Goal: Transaction & Acquisition: Purchase product/service

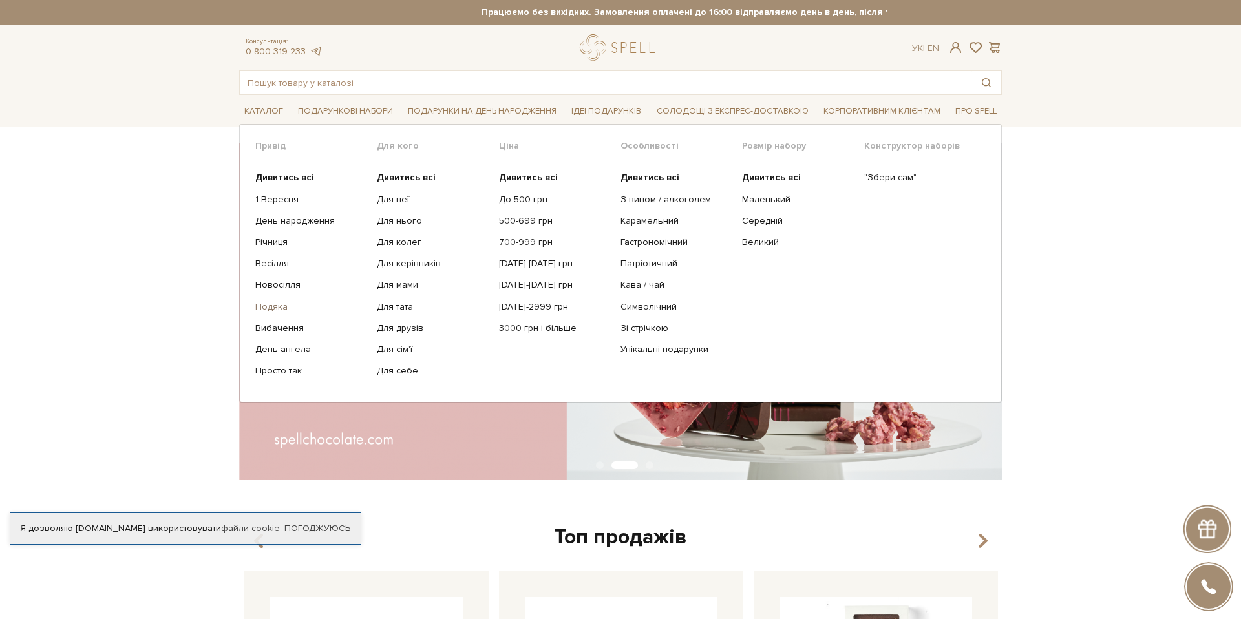
click at [277, 307] on link "Подяка" at bounding box center [311, 307] width 112 height 12
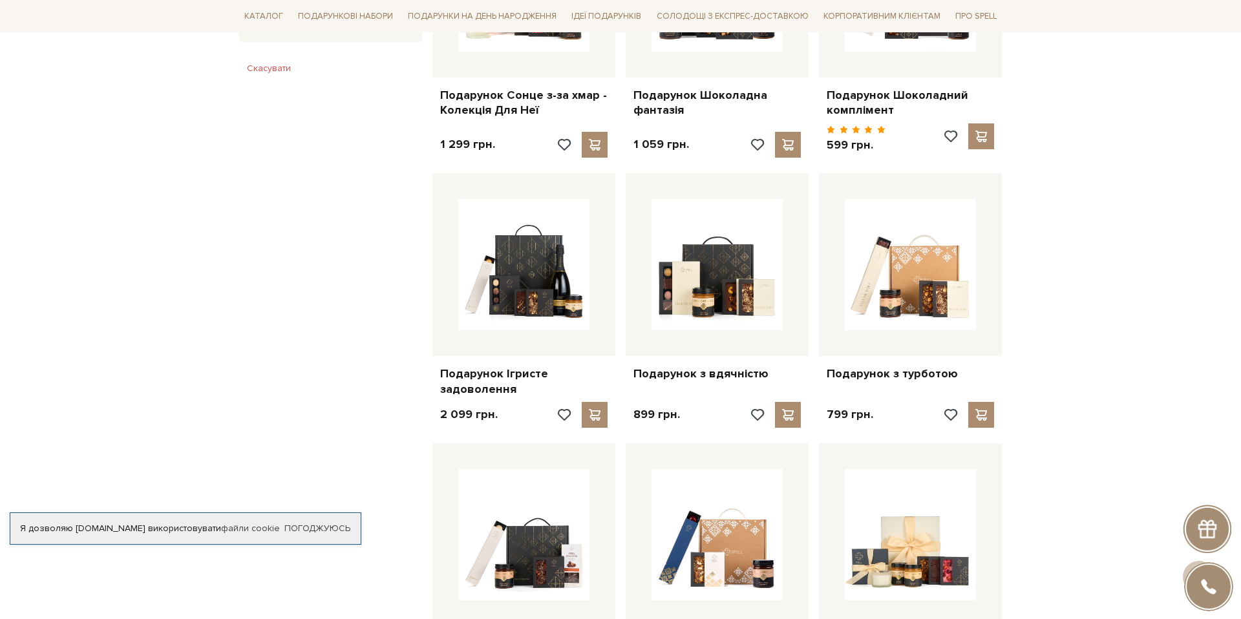
scroll to position [1199, 0]
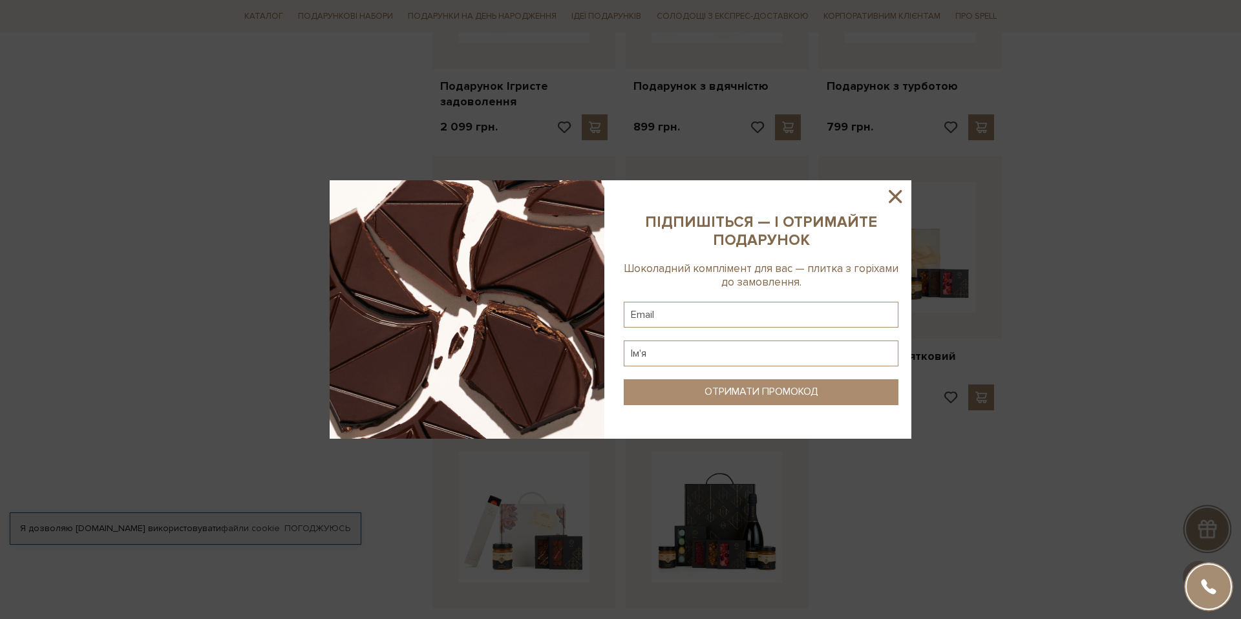
click at [901, 201] on icon at bounding box center [895, 196] width 13 height 13
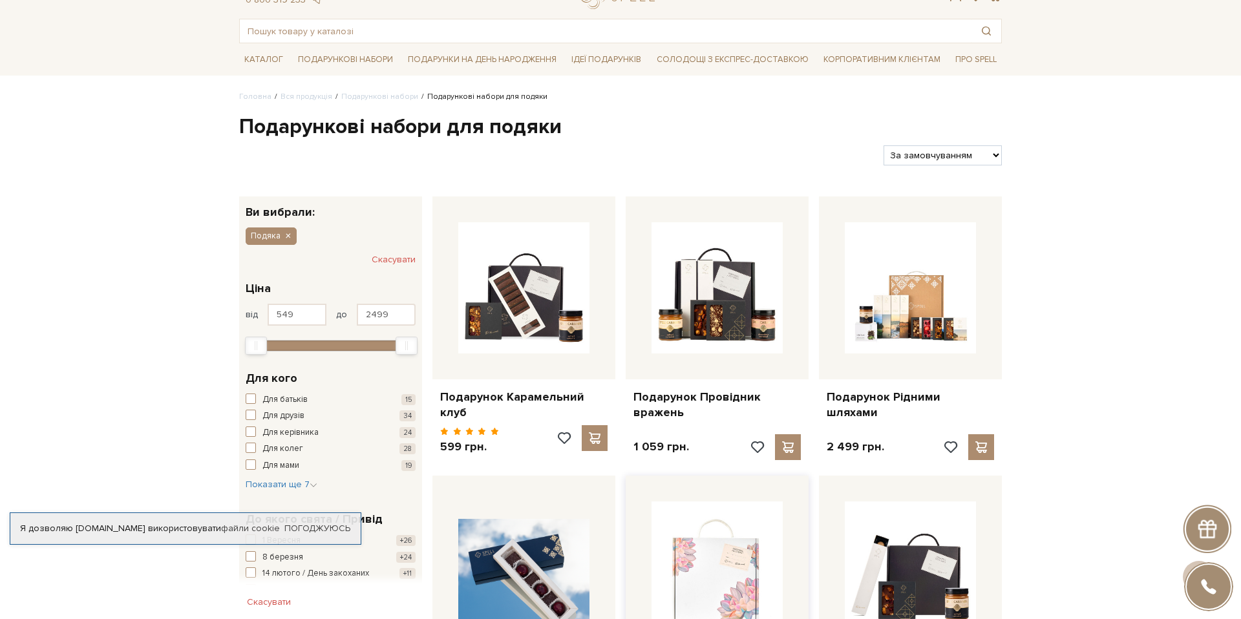
scroll to position [0, 0]
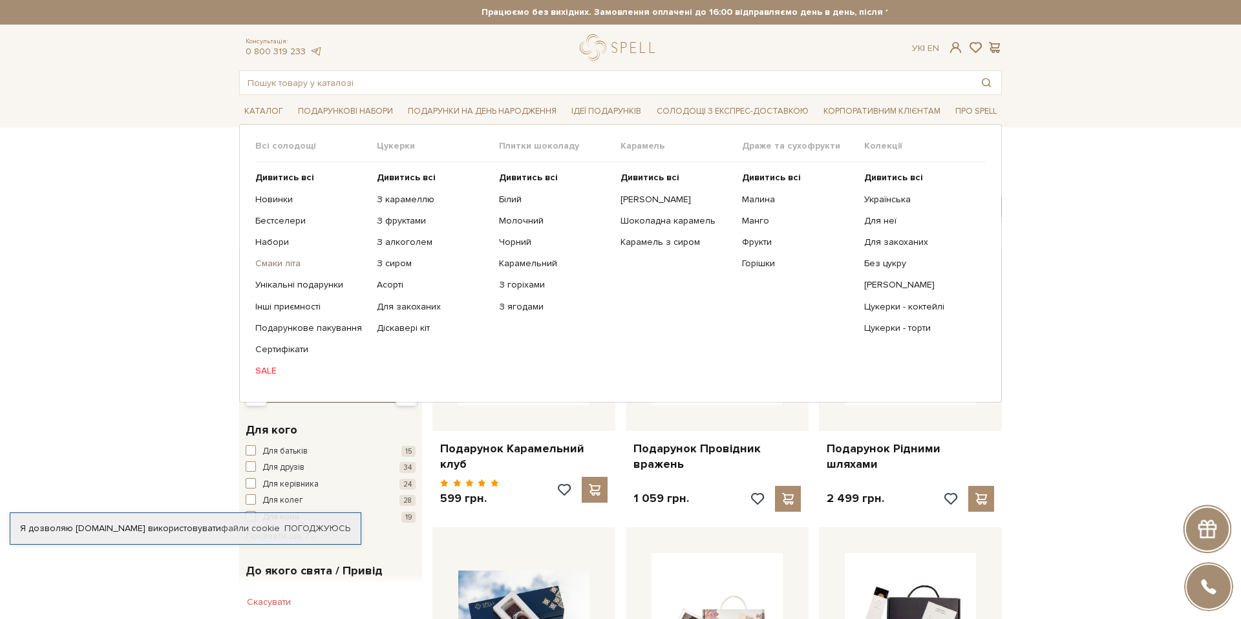
click at [297, 265] on link "Смаки літа" at bounding box center [311, 264] width 112 height 12
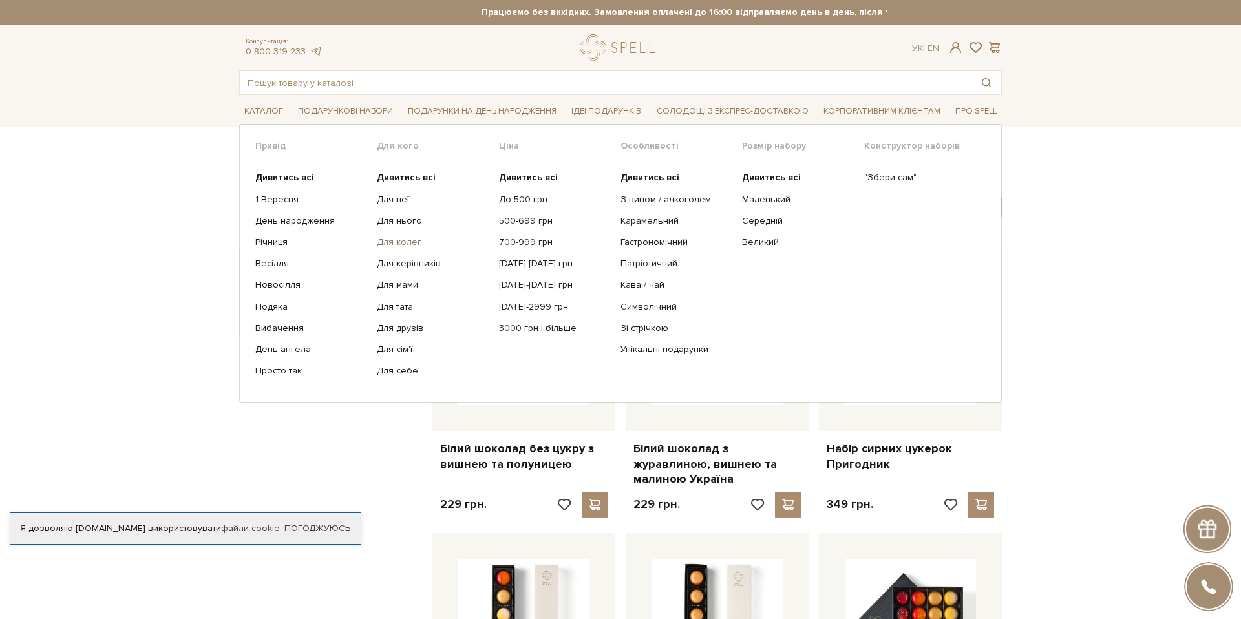
click at [408, 244] on link "Для колег" at bounding box center [433, 243] width 112 height 12
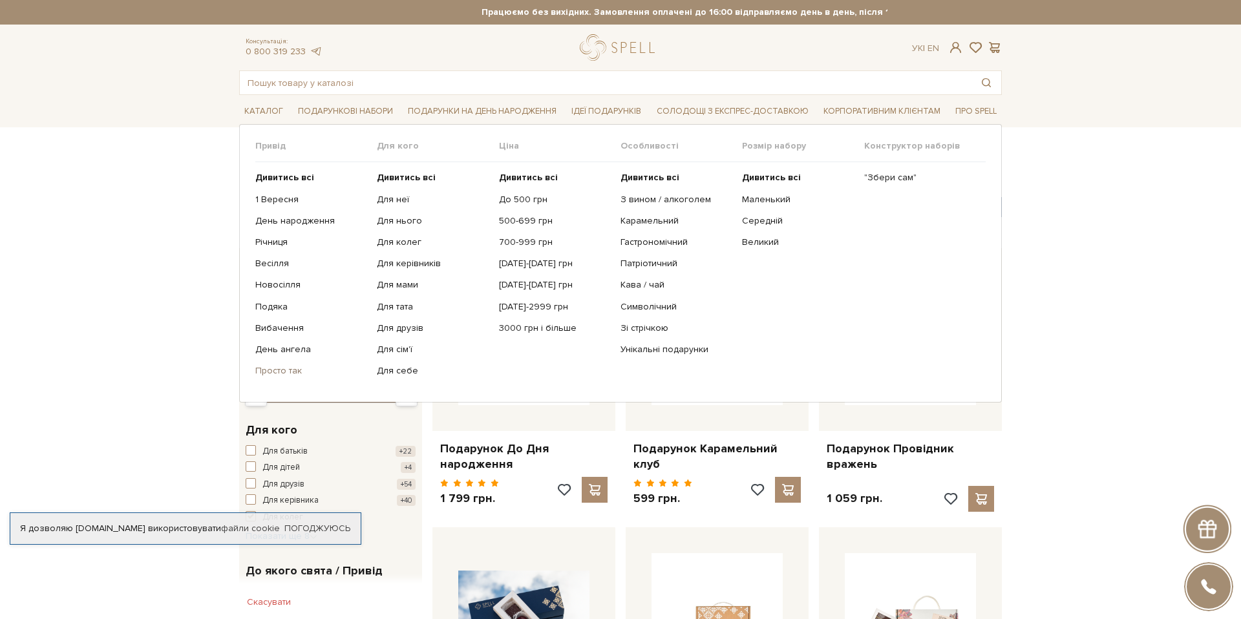
click at [281, 371] on link "Просто так" at bounding box center [311, 371] width 112 height 12
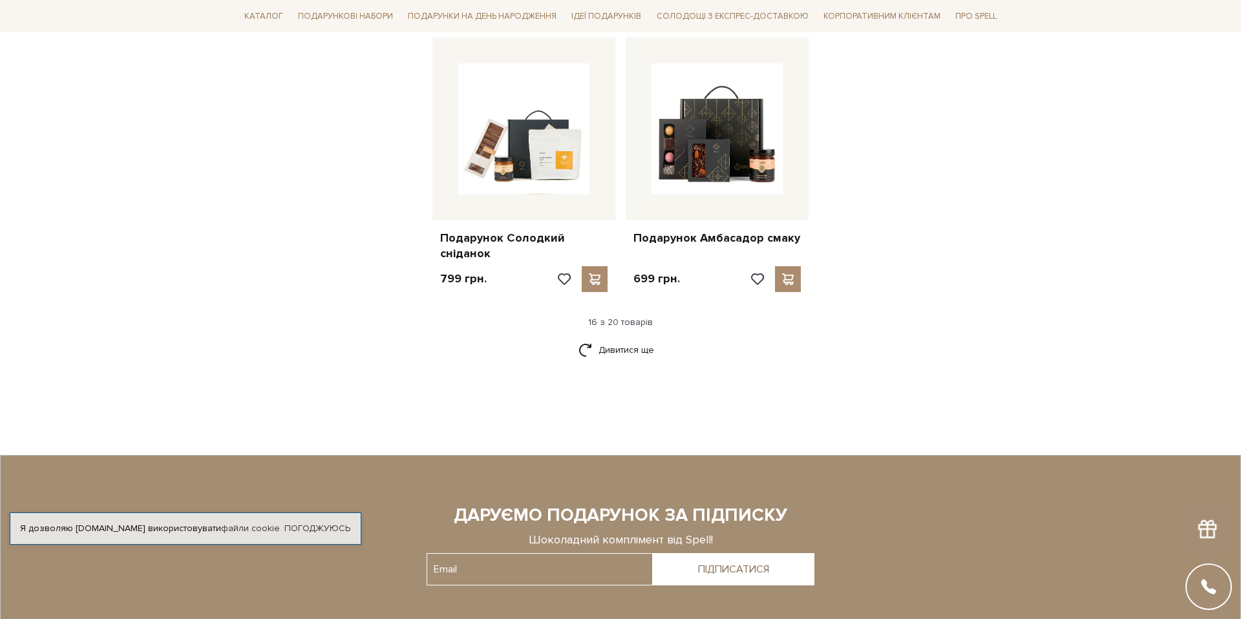
scroll to position [1618, 0]
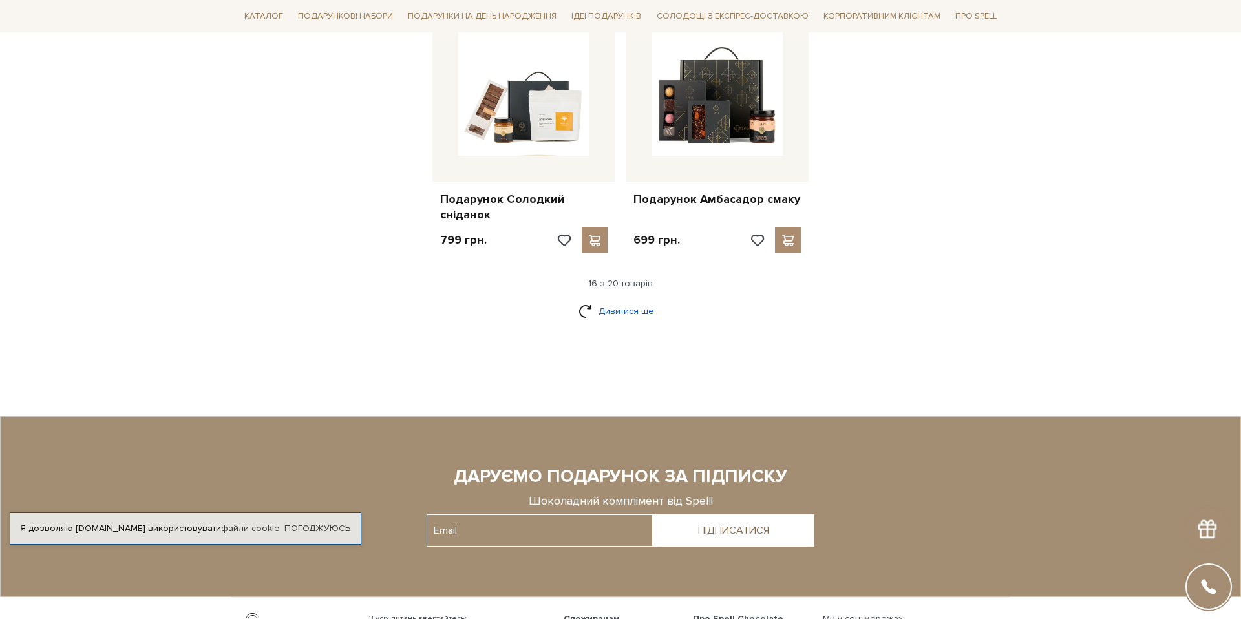
click at [600, 321] on link "Дивитися ще" at bounding box center [621, 311] width 84 height 23
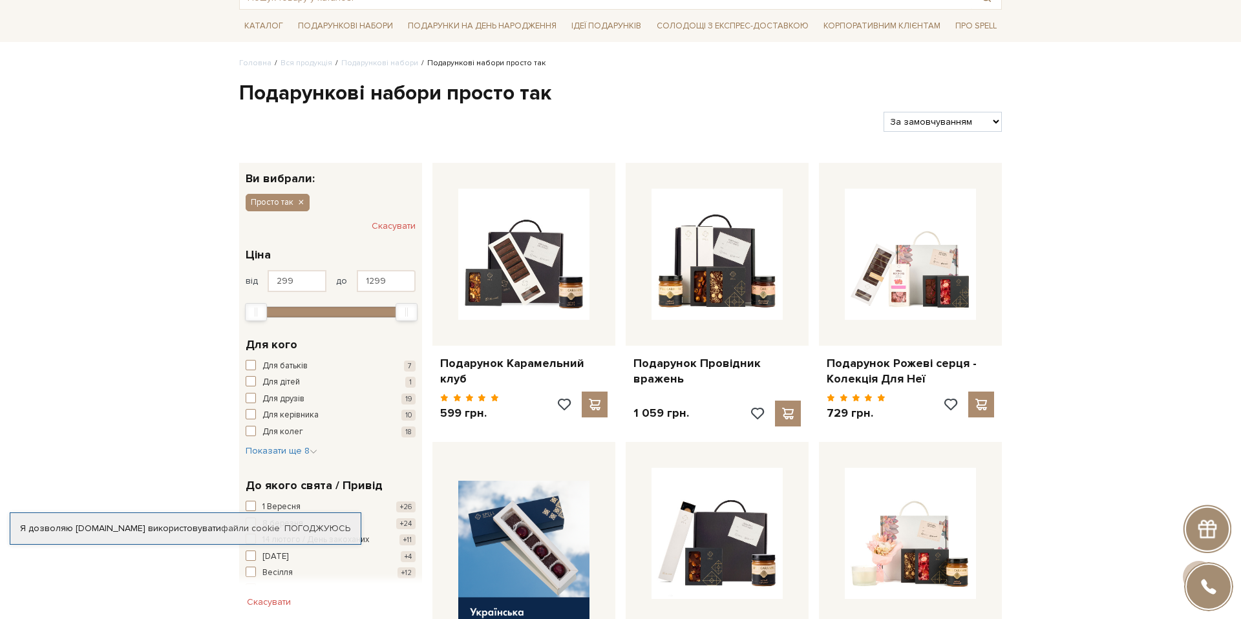
scroll to position [0, 0]
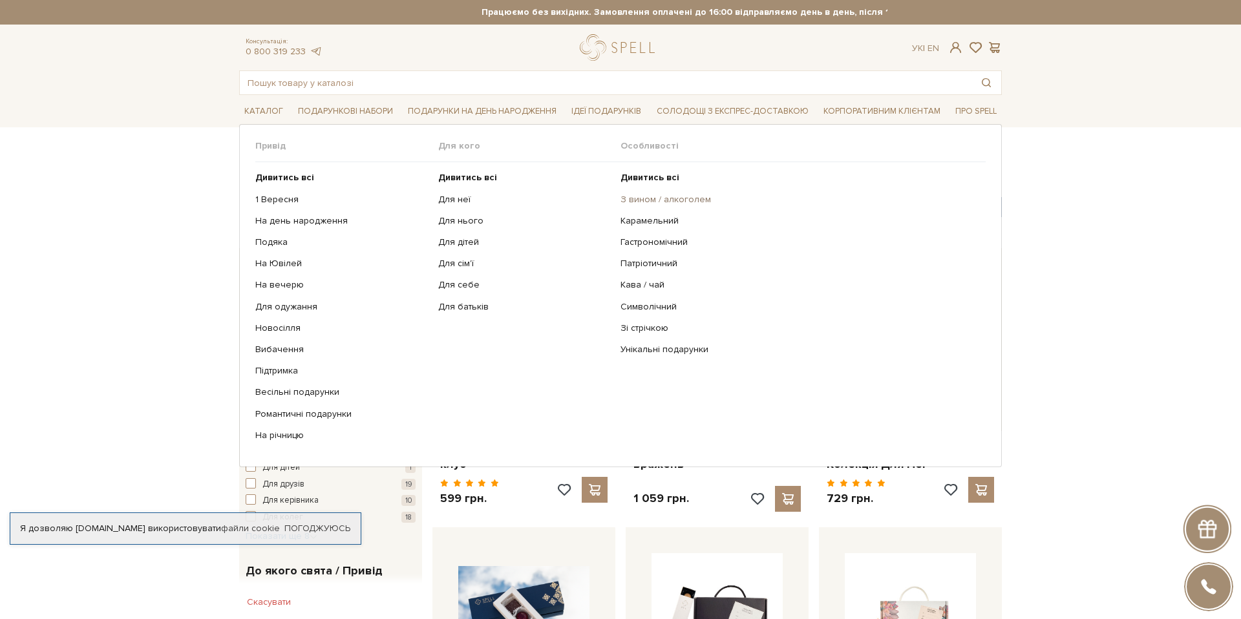
click at [643, 194] on link "З вином / алкоголем" at bounding box center [799, 200] width 356 height 12
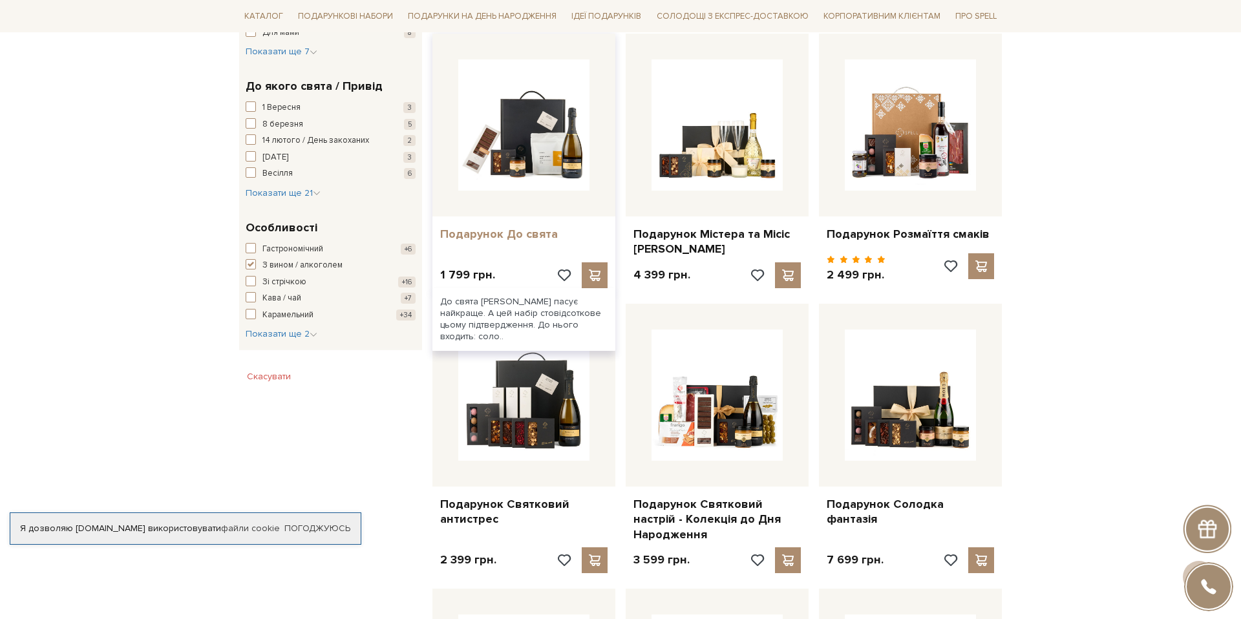
scroll to position [477, 0]
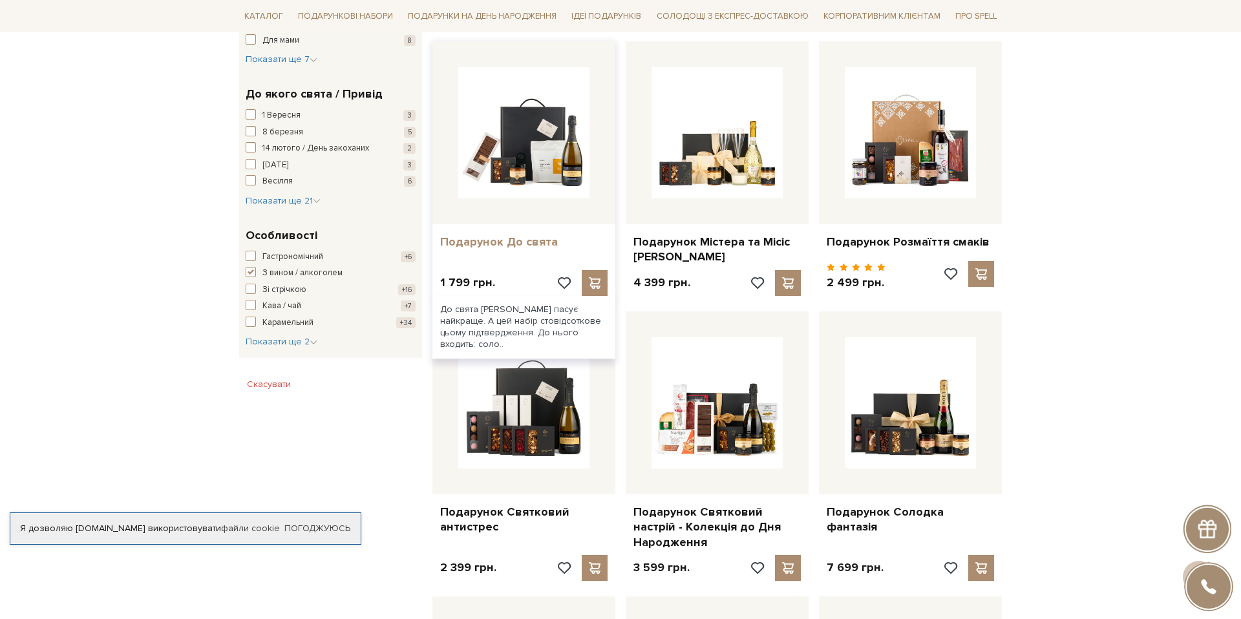
click at [526, 238] on link "Подарунок До свята" at bounding box center [523, 242] width 167 height 15
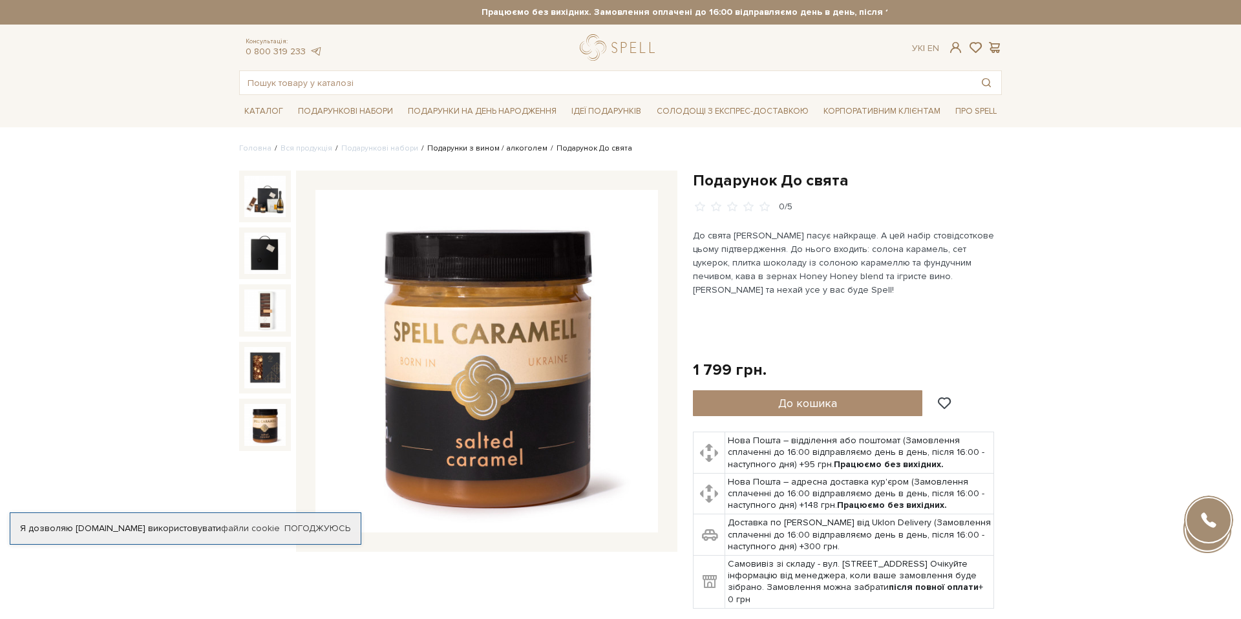
click at [497, 145] on link "Подарунки з вином / алкоголем" at bounding box center [487, 149] width 120 height 10
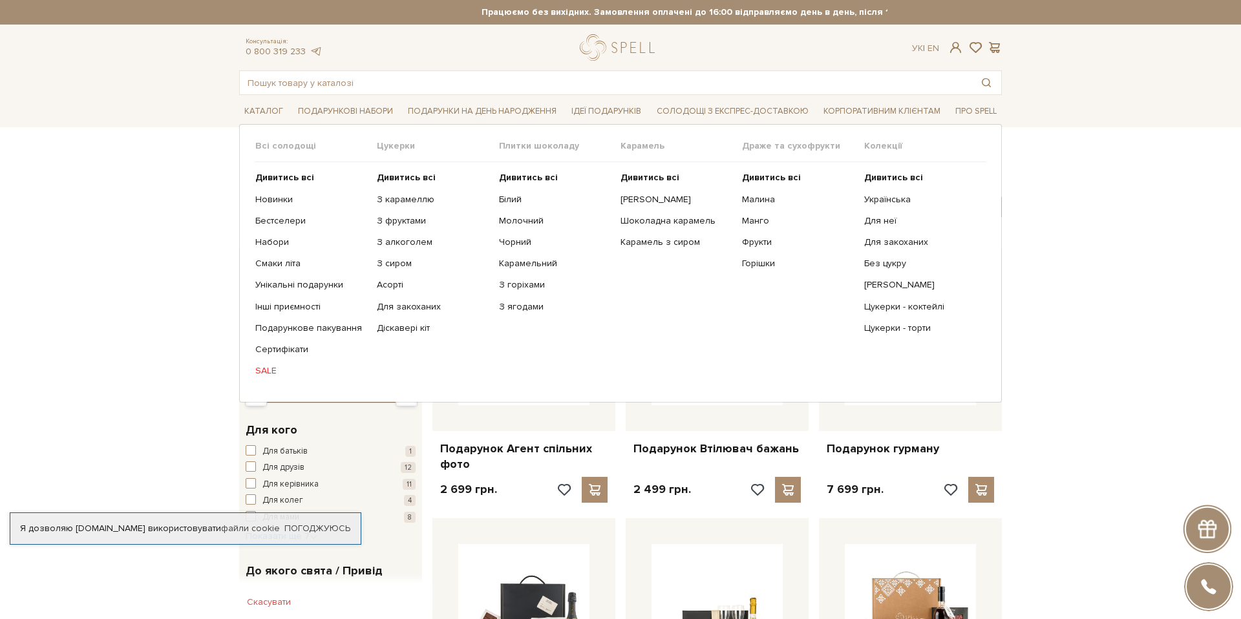
click at [266, 373] on link "SALE" at bounding box center [311, 371] width 112 height 12
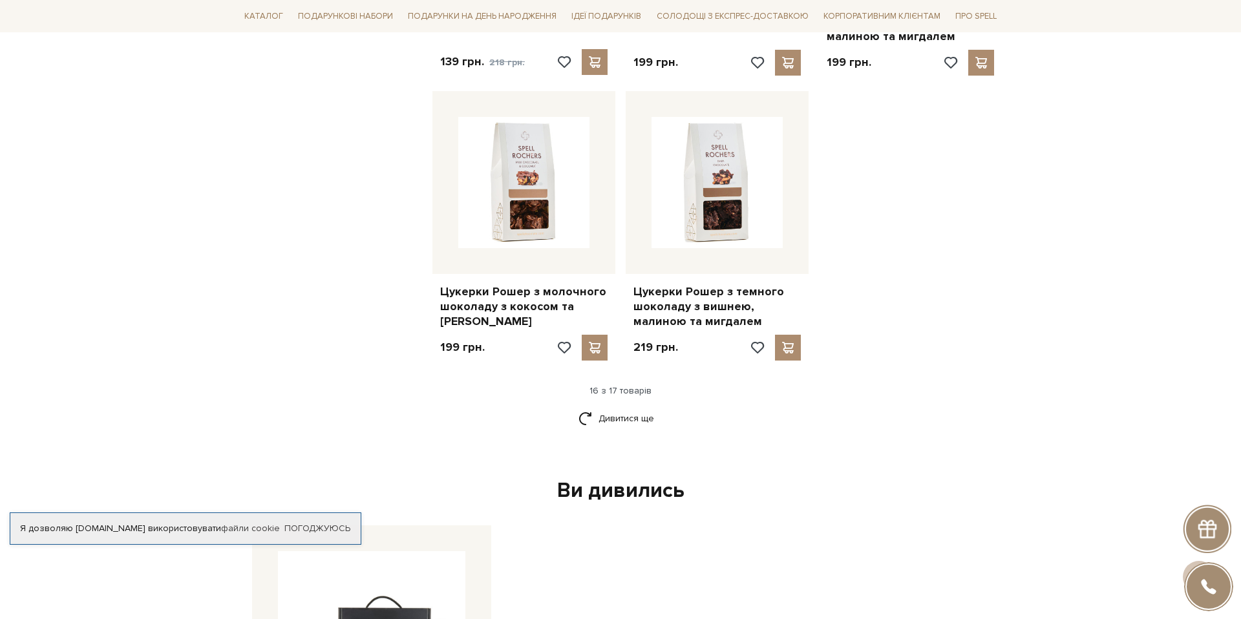
scroll to position [1588, 0]
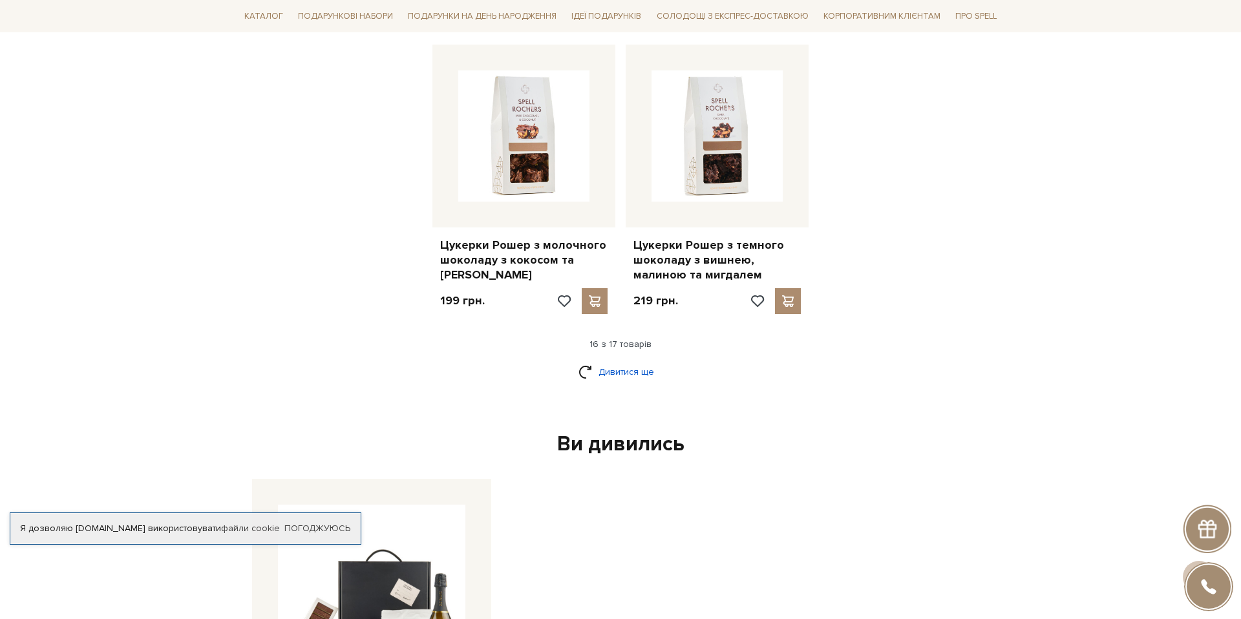
click at [615, 361] on link "Дивитися ще" at bounding box center [621, 372] width 84 height 23
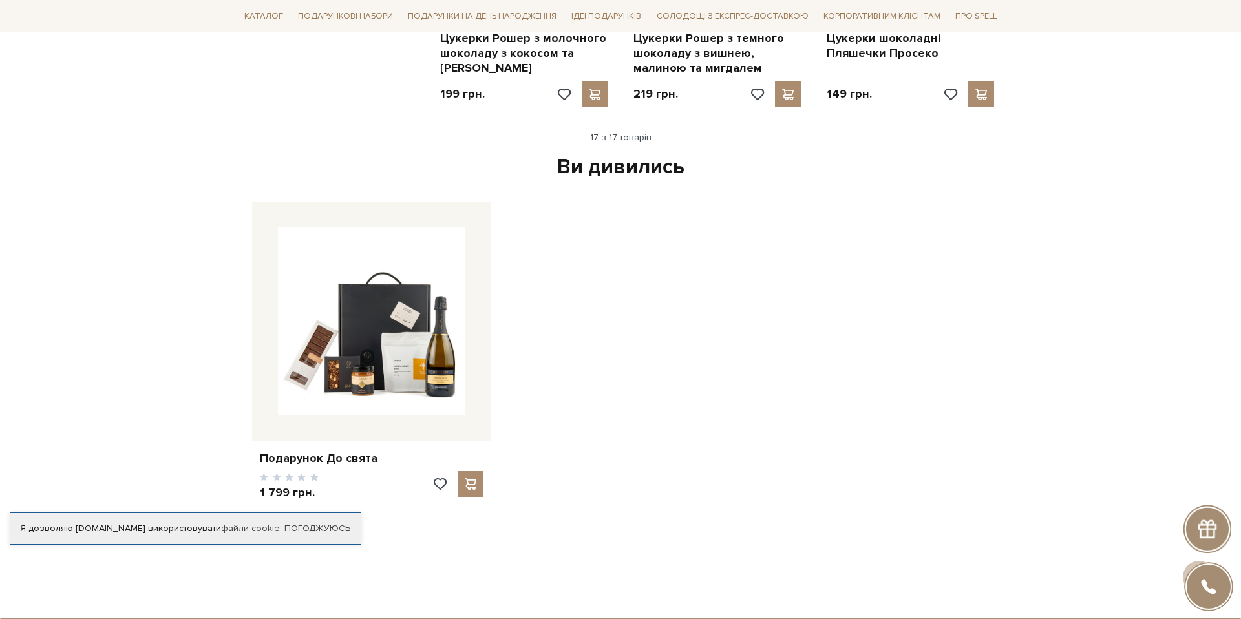
scroll to position [1838, 0]
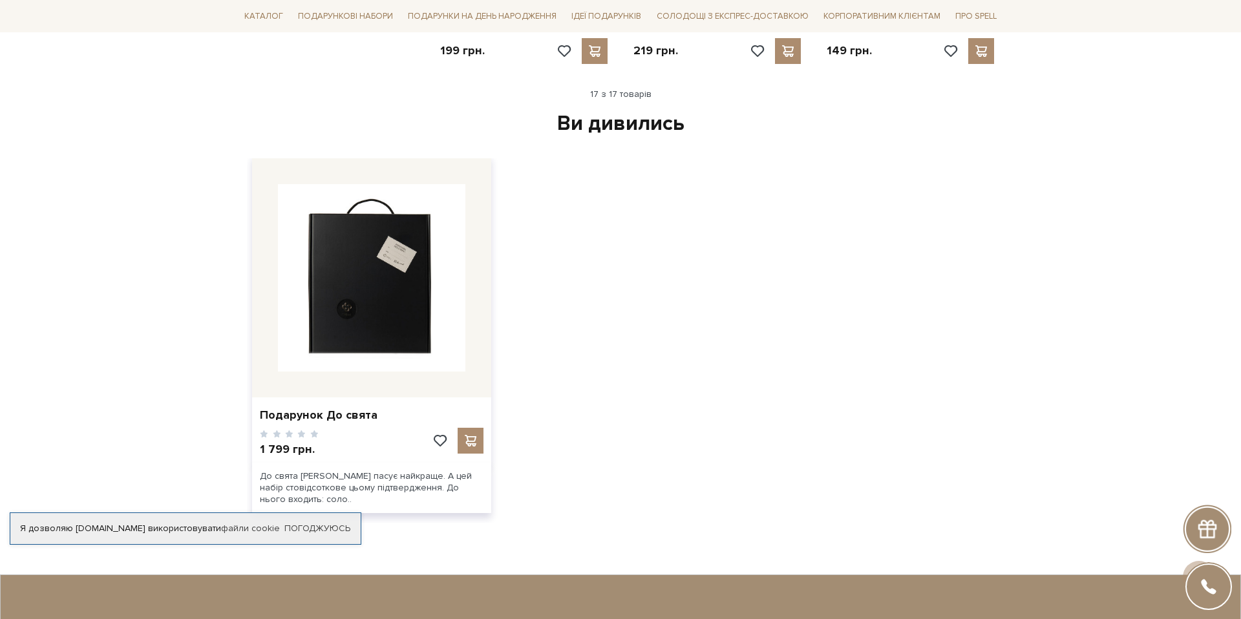
click at [403, 317] on img at bounding box center [372, 278] width 188 height 188
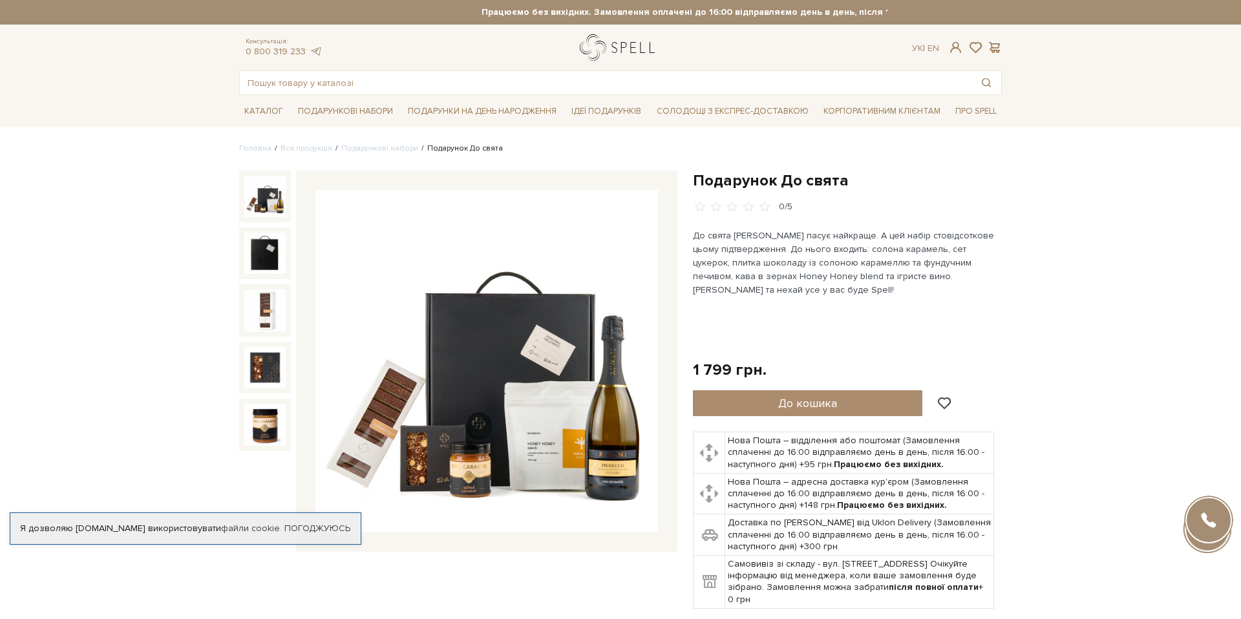
click at [628, 49] on link "logo" at bounding box center [620, 47] width 81 height 27
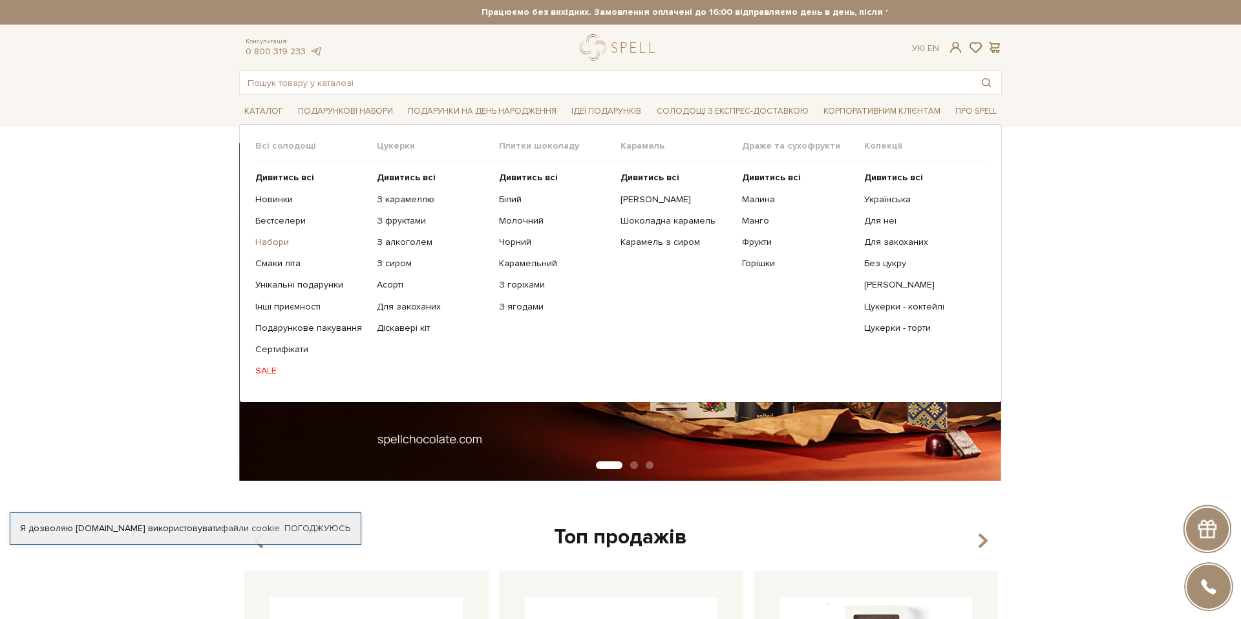
click at [278, 241] on link "Набори" at bounding box center [311, 243] width 112 height 12
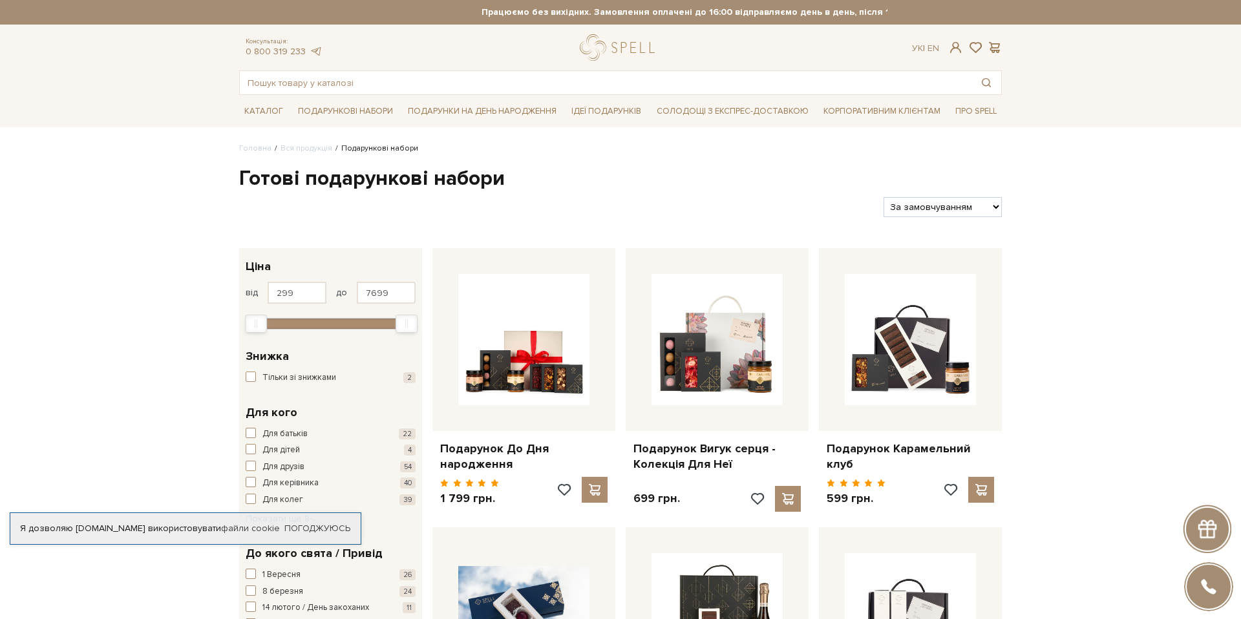
click at [945, 194] on div "Фільтри За замовчуванням За Ціною (зростання) За Ціною (зменшення) Новинки За п…" at bounding box center [620, 202] width 773 height 30
click at [944, 203] on select "За замовчуванням За Ціною (зростання) За Ціною (зменшення) Новинки За популярні…" at bounding box center [943, 207] width 118 height 20
select select "https://spellchocolate.com/our-productions/podarunkovi-box/?sort=p.price&order=…"
click at [884, 197] on select "За замовчуванням За Ціною (зростання) За Ціною (зменшення) Новинки За популярні…" at bounding box center [943, 207] width 118 height 20
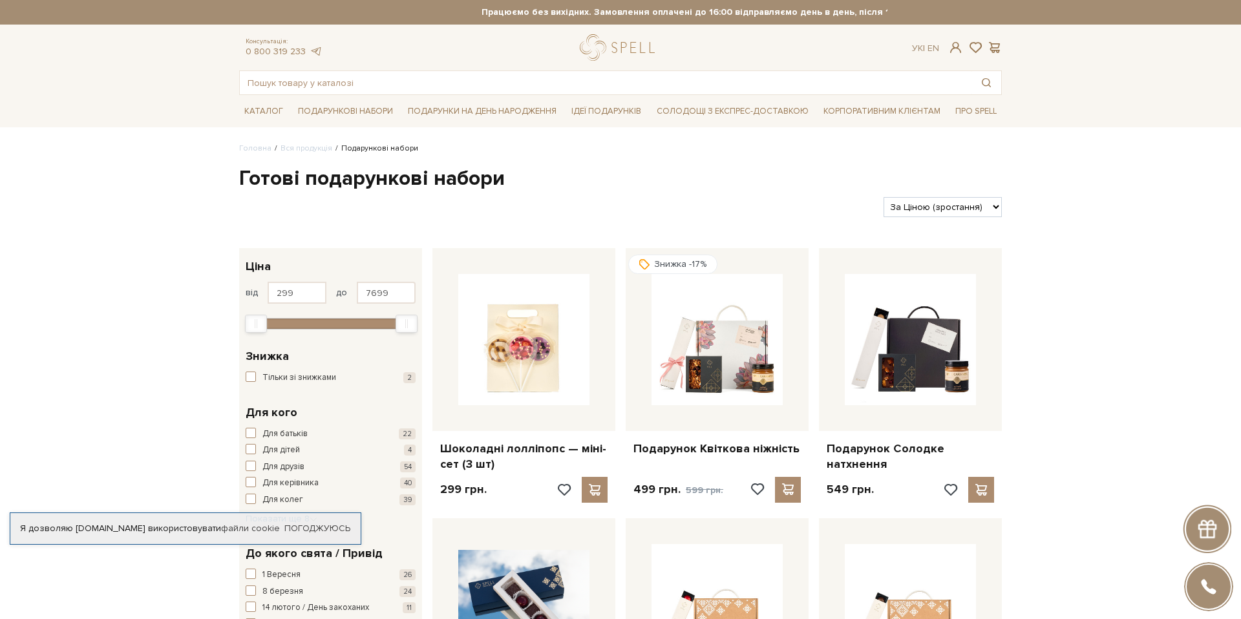
click at [938, 200] on select "За замовчуванням За Ціною (зростання) За Ціною (зменшення) Новинки За популярні…" at bounding box center [943, 207] width 118 height 20
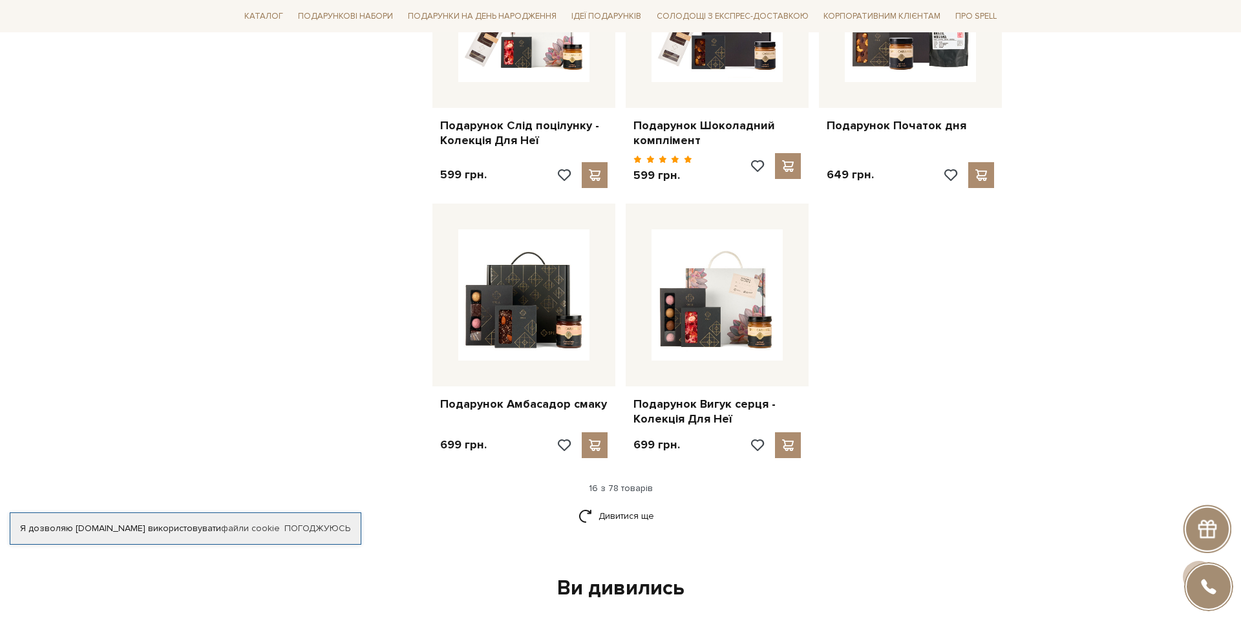
scroll to position [1457, 0]
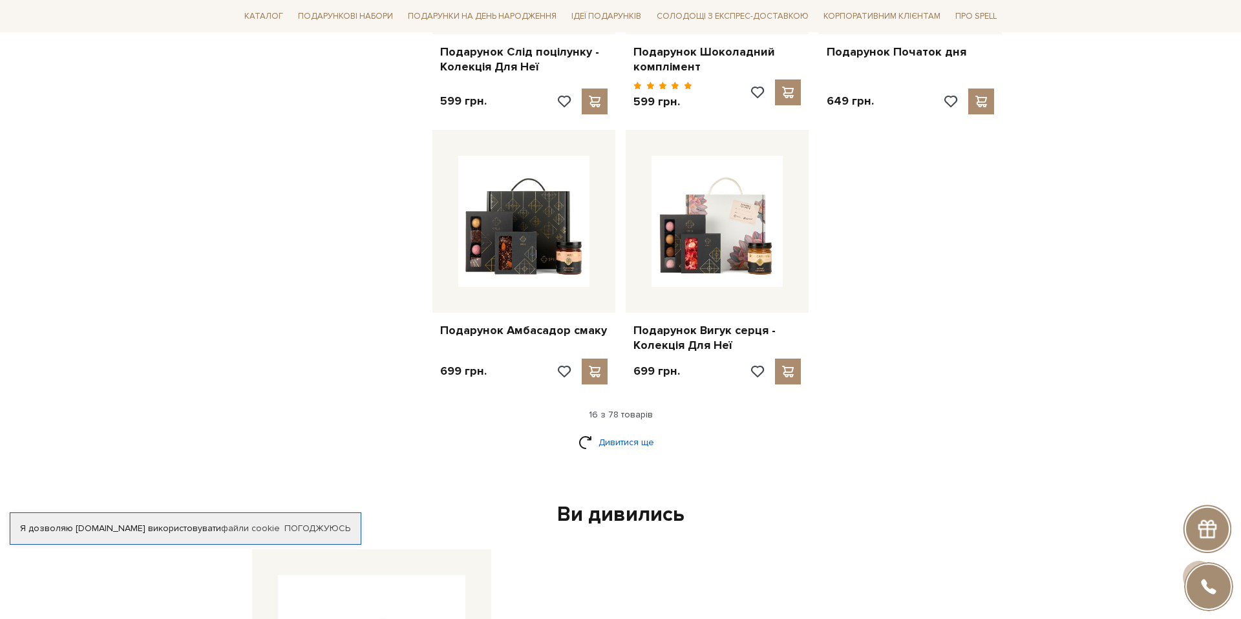
click at [607, 436] on link "Дивитися ще" at bounding box center [621, 442] width 84 height 23
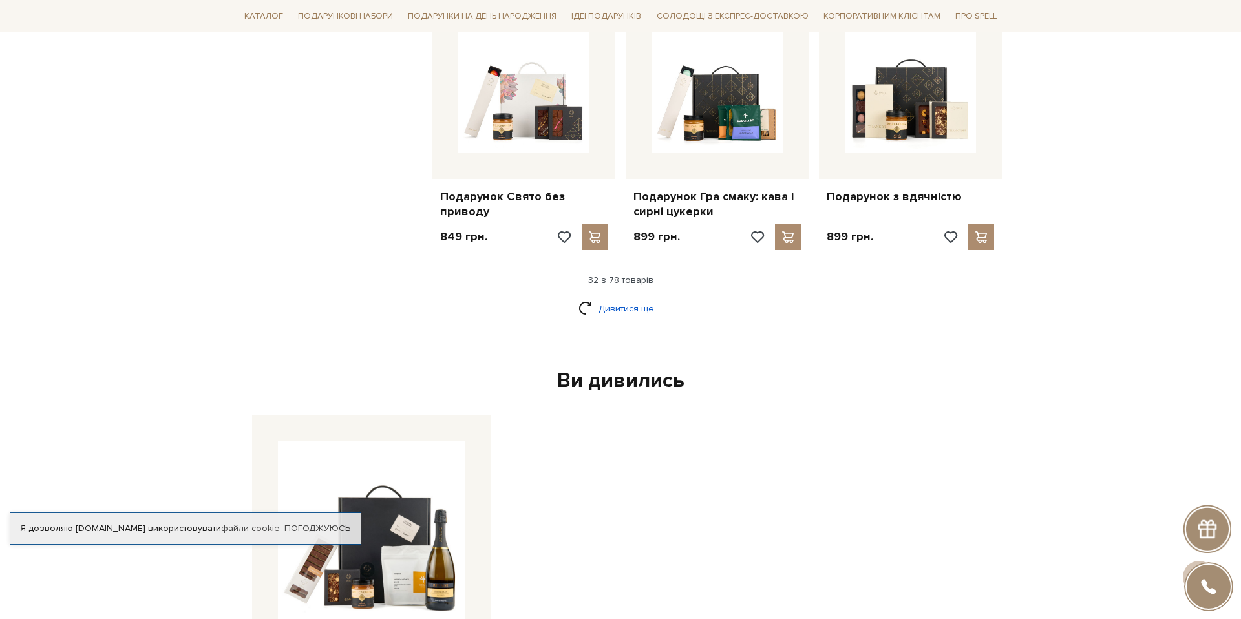
scroll to position [2980, 0]
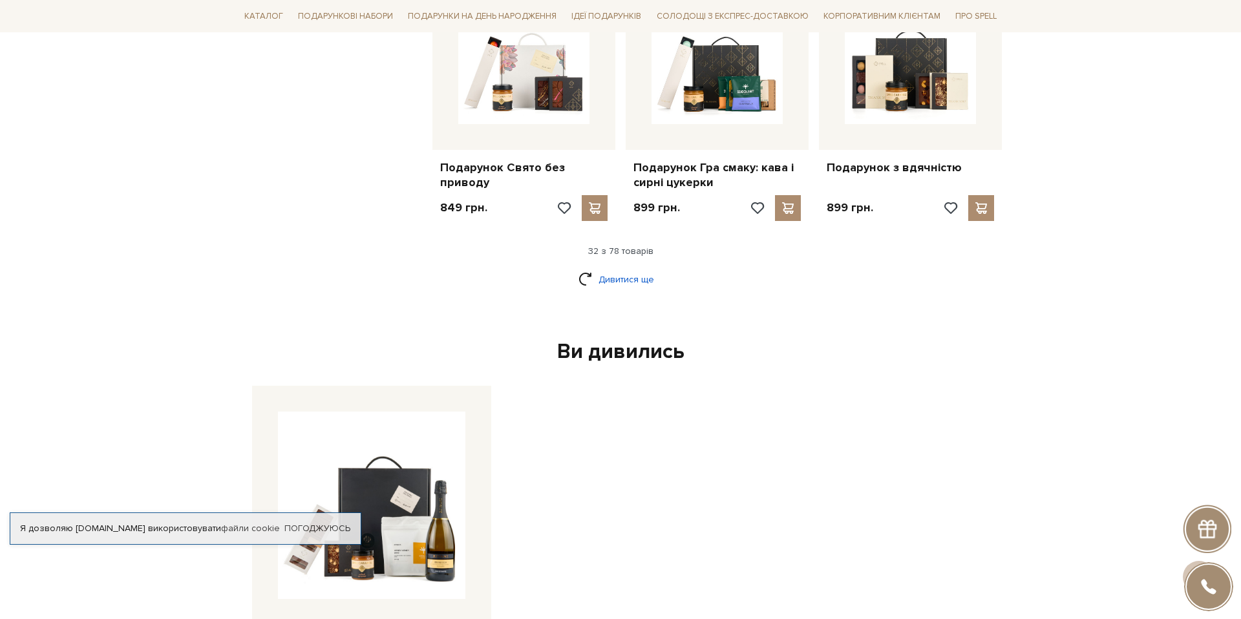
click at [612, 268] on link "Дивитися ще" at bounding box center [621, 279] width 84 height 23
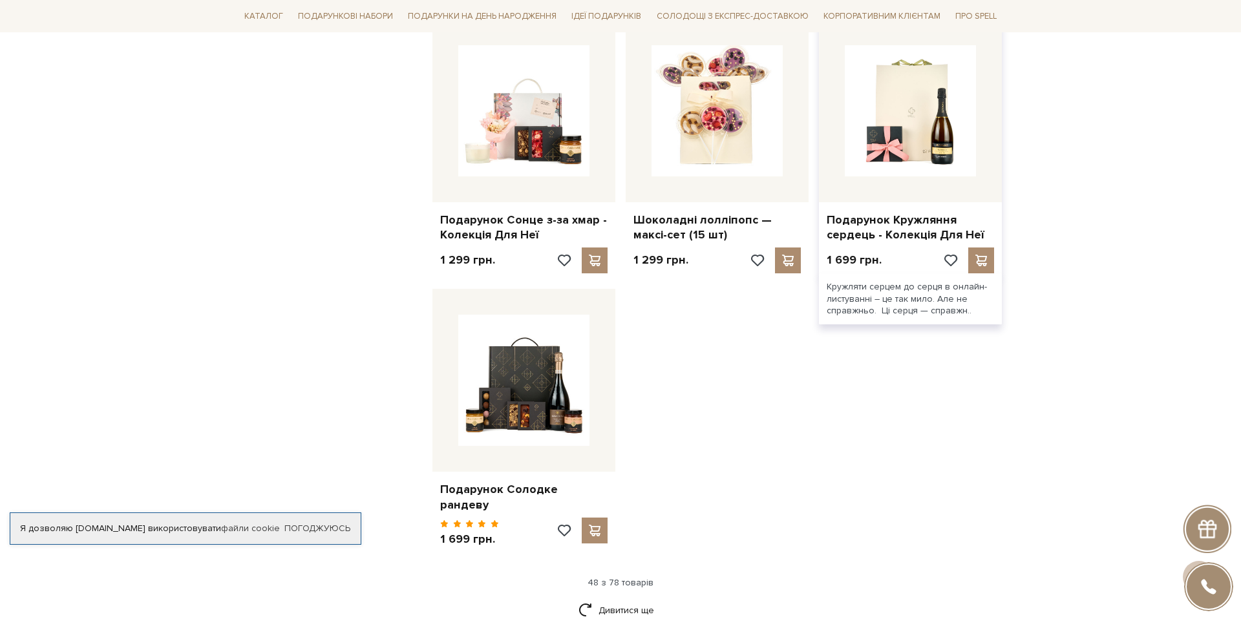
scroll to position [4408, 0]
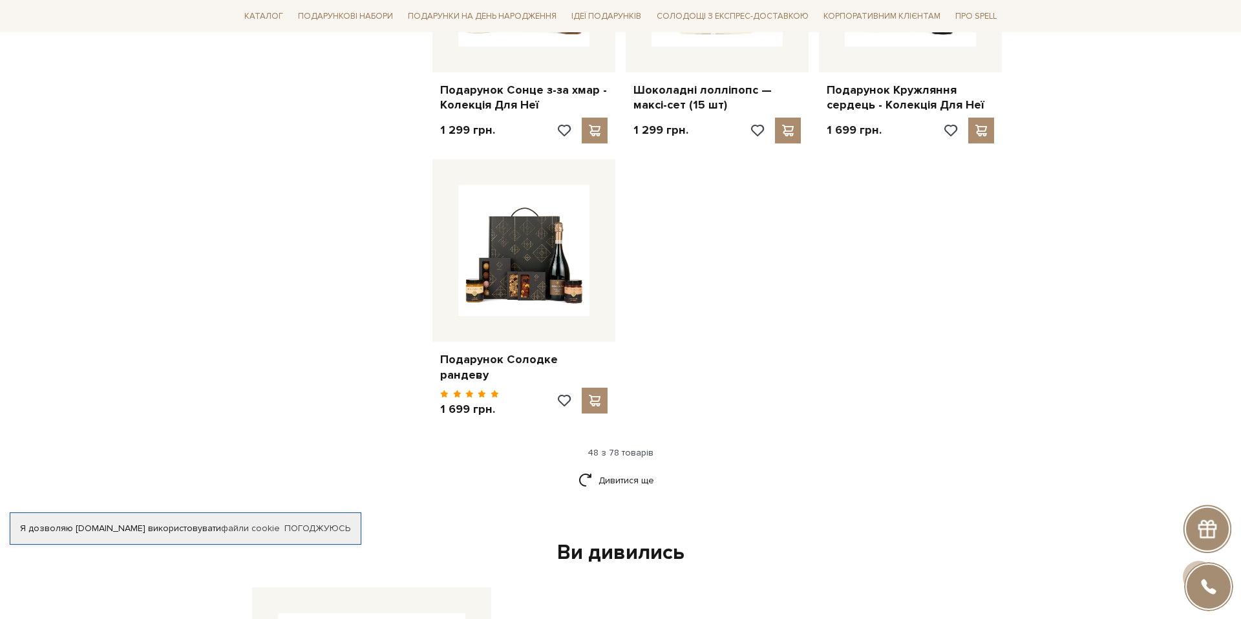
drag, startPoint x: 582, startPoint y: 338, endPoint x: 1117, endPoint y: 5, distance: 629.6
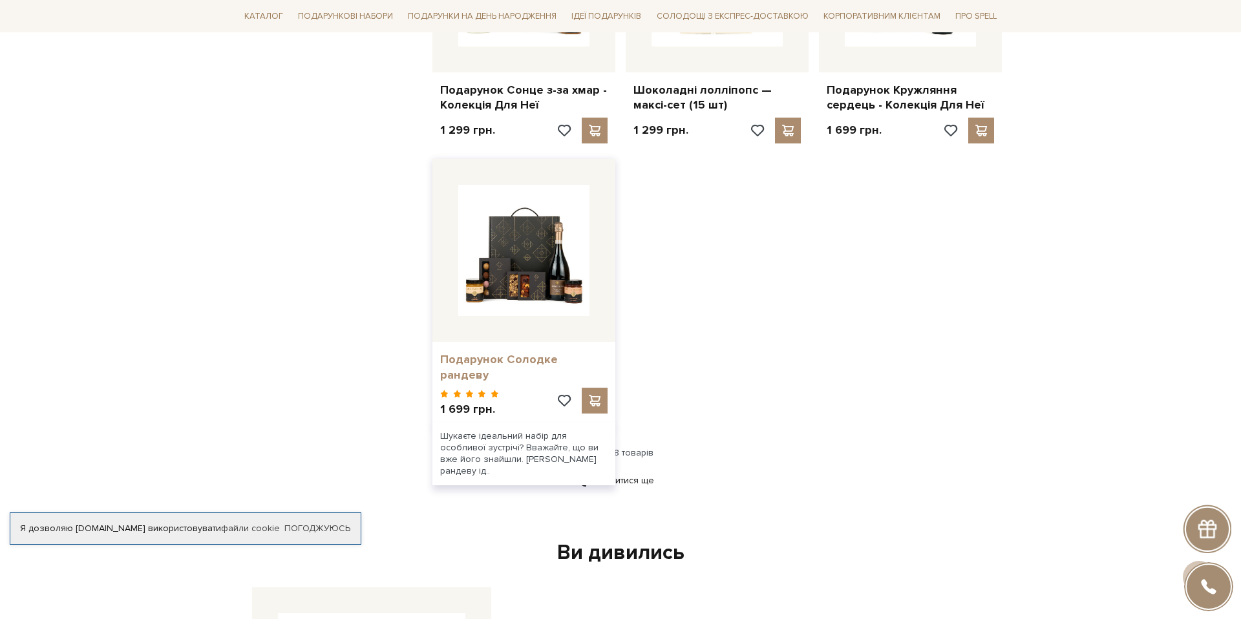
click at [552, 352] on link "Подарунок Солодке рандеву" at bounding box center [523, 367] width 167 height 30
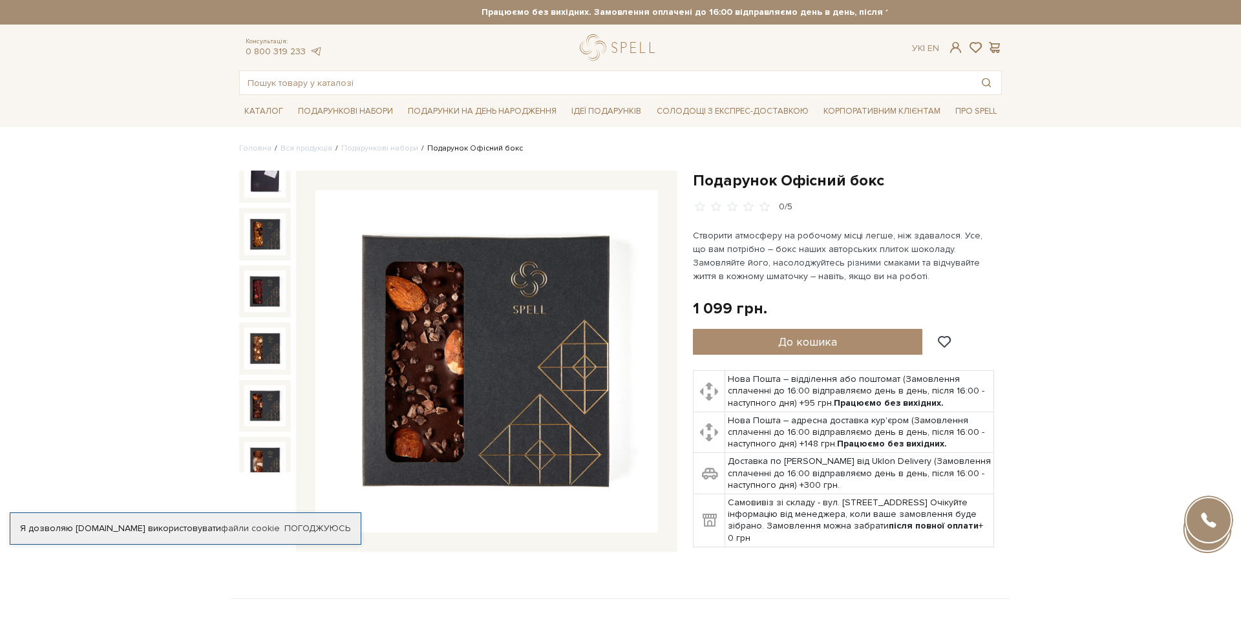
scroll to position [147, 0]
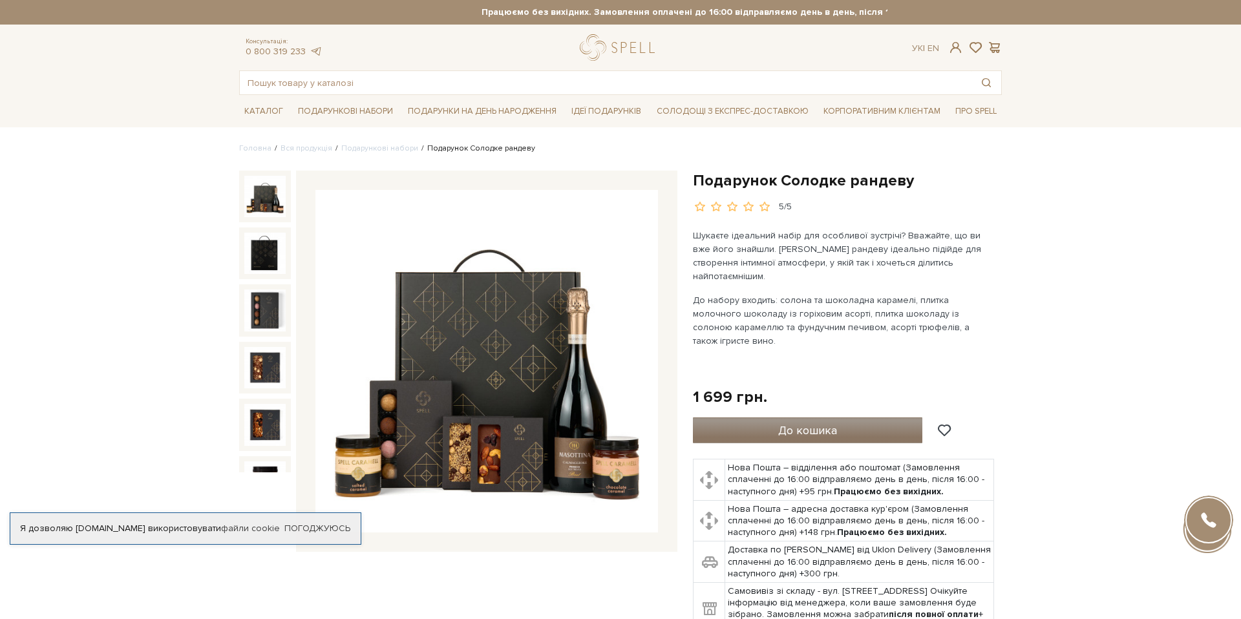
click at [771, 418] on button "До кошика" at bounding box center [808, 431] width 230 height 26
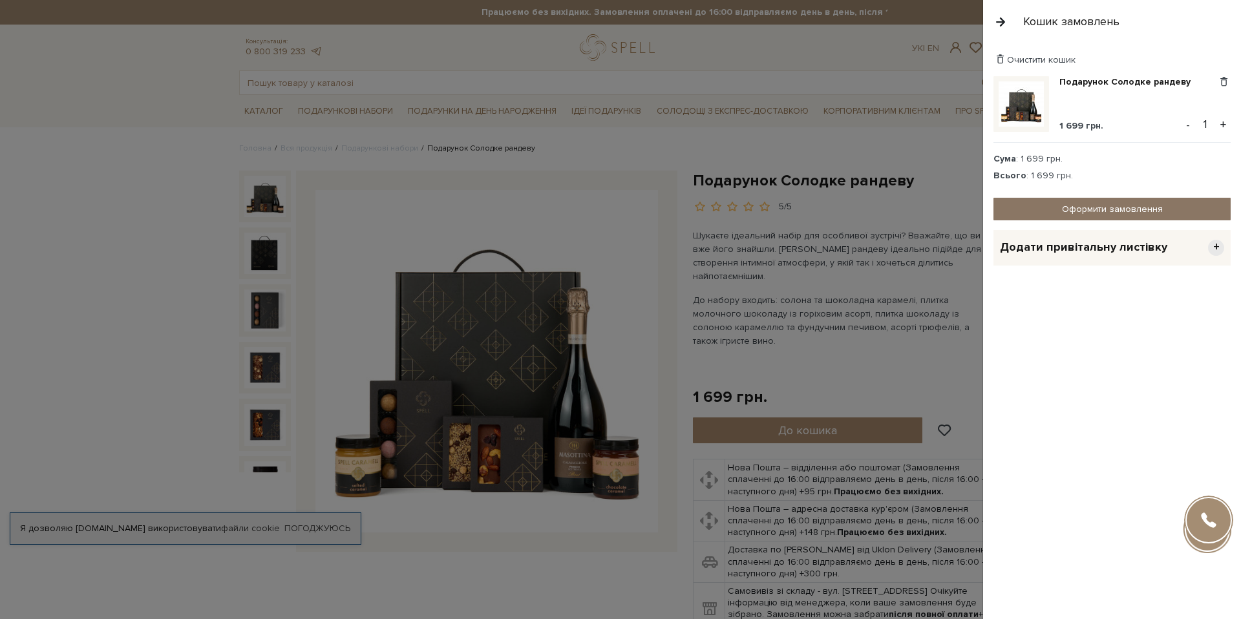
click at [1100, 211] on link "Оформити замовлення" at bounding box center [1112, 209] width 237 height 23
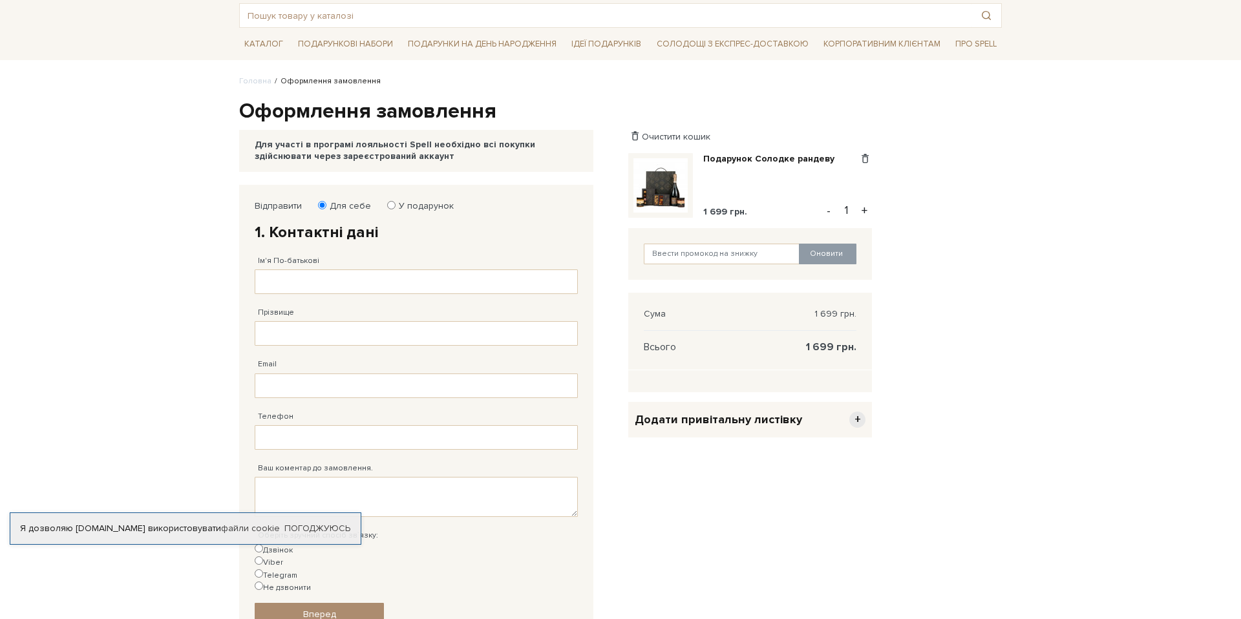
scroll to position [134, 0]
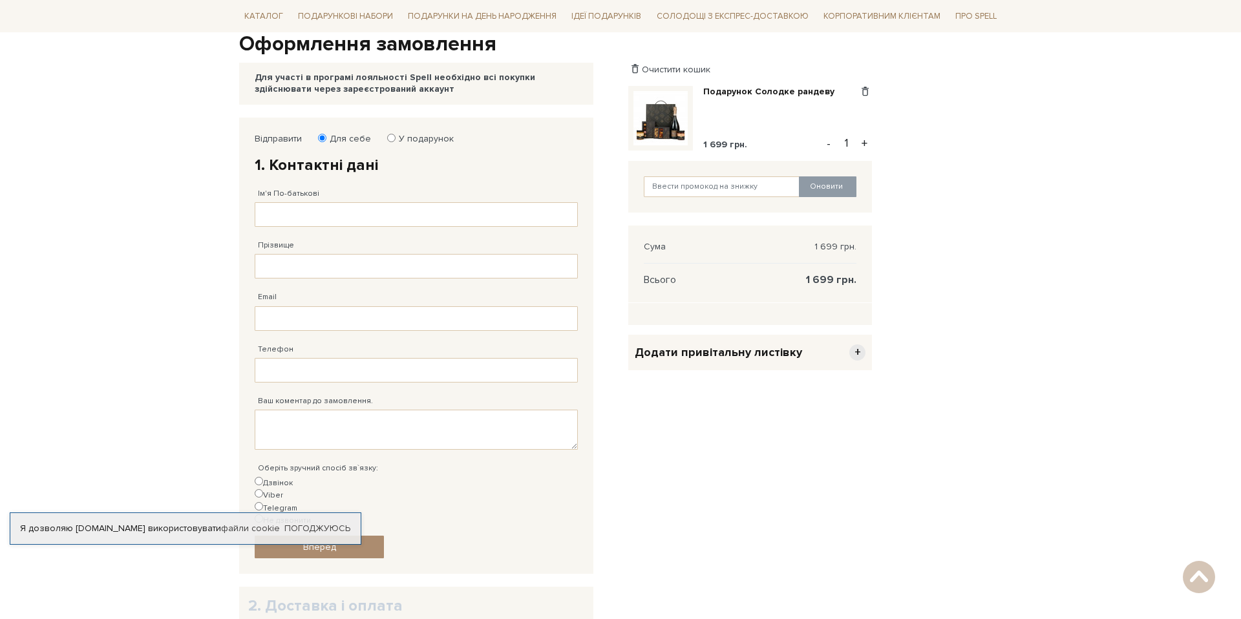
click at [393, 137] on label "У подарунок" at bounding box center [422, 139] width 63 height 12
click at [393, 137] on input "У подарунок" at bounding box center [391, 138] width 8 height 8
radio input "true"
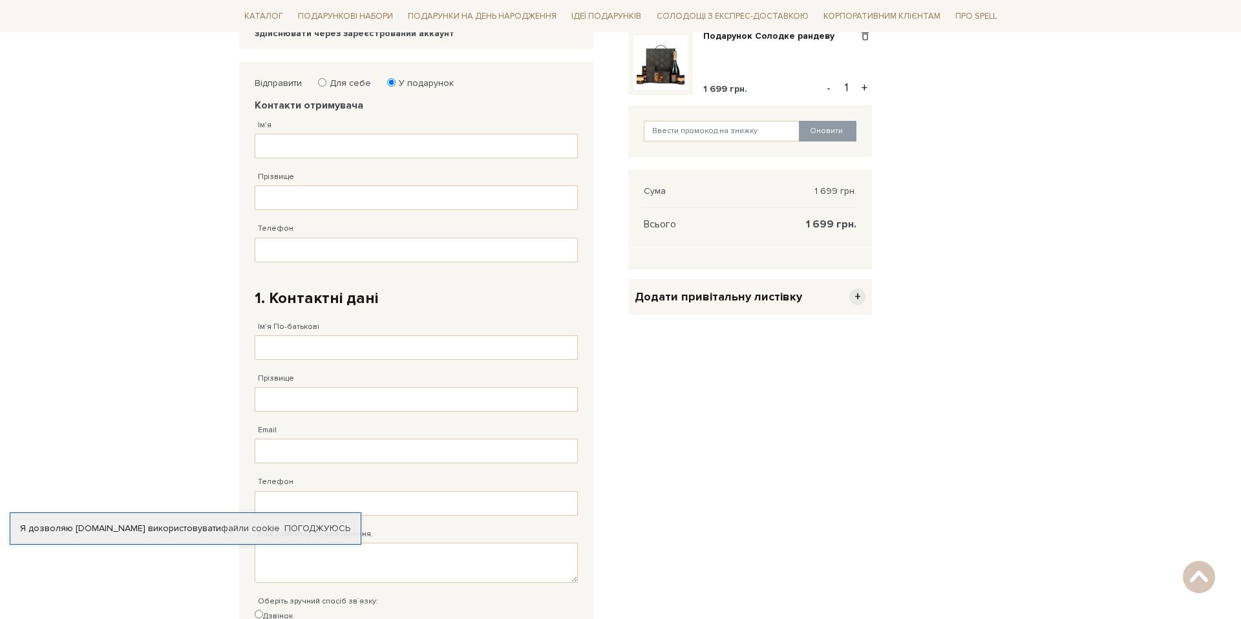
scroll to position [152, 0]
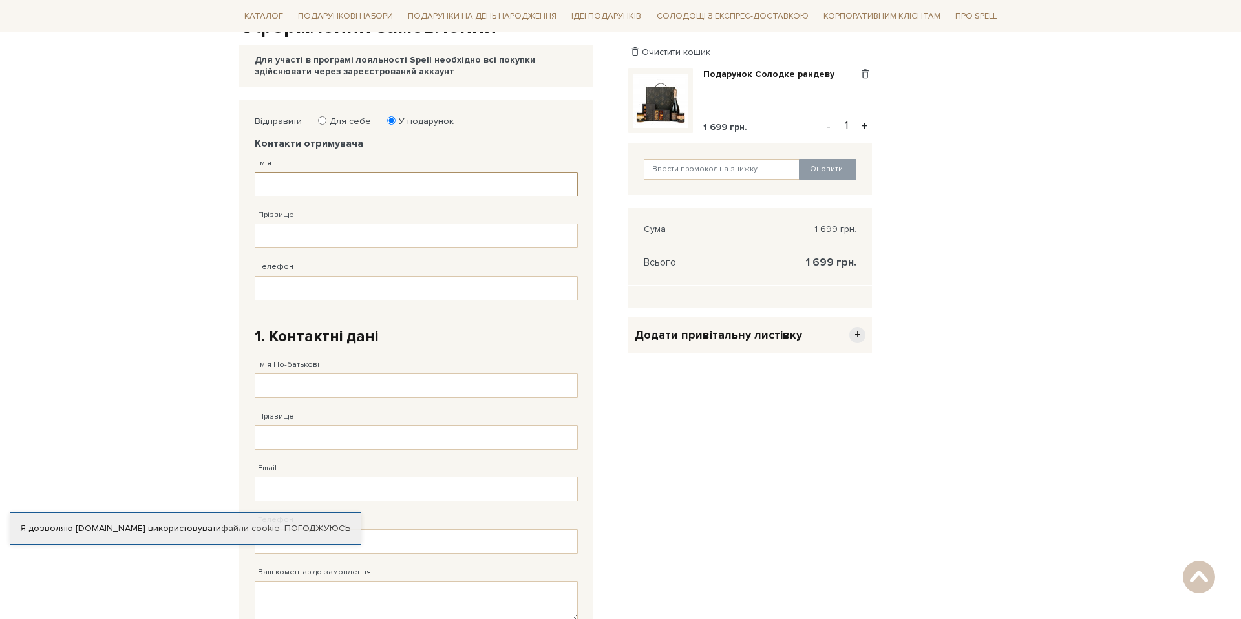
click at [345, 179] on input "Ім'я" at bounding box center [416, 184] width 323 height 25
type input "[PERSON_NAME]"
click at [382, 239] on input "Прізвище" at bounding box center [416, 236] width 323 height 25
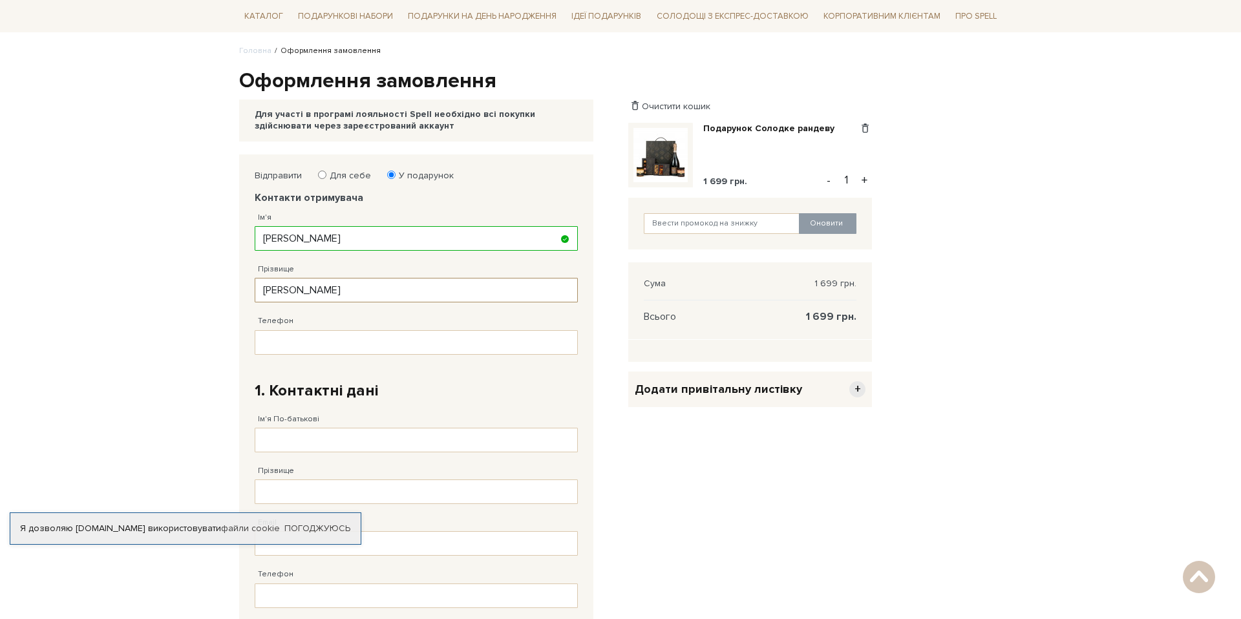
scroll to position [37, 0]
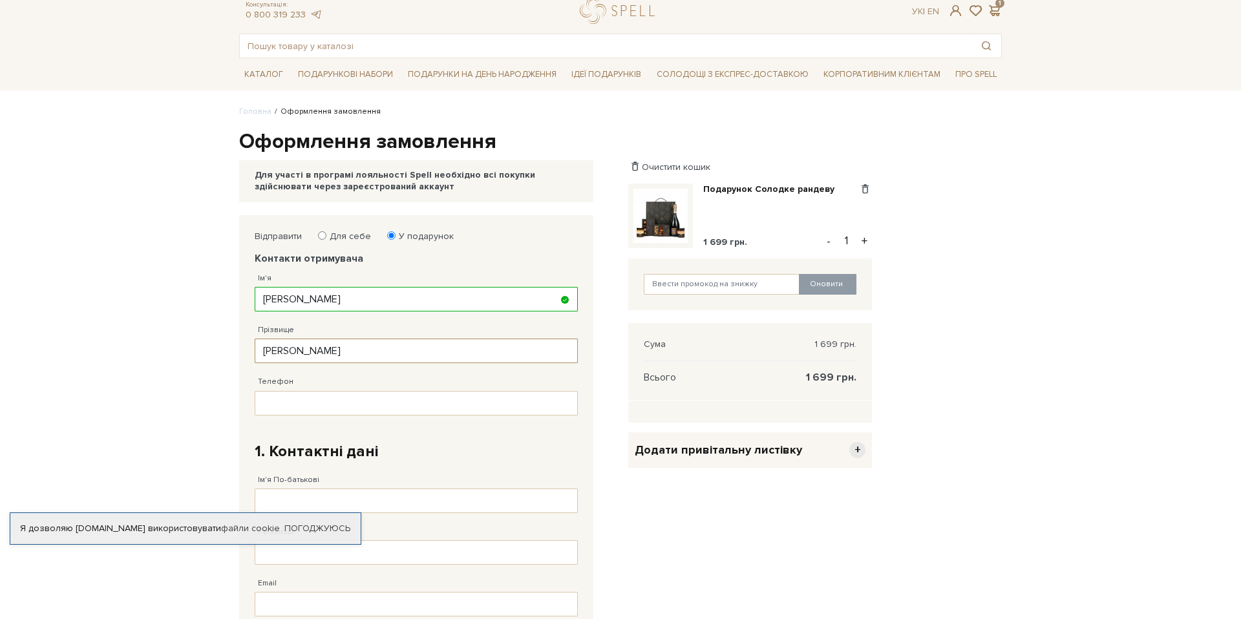
type input "Попівняк"
click at [331, 396] on input "Телефон" at bounding box center [416, 403] width 323 height 25
paste input "38 (093) 221 21 05"
type input "38 (093) 221 21 05"
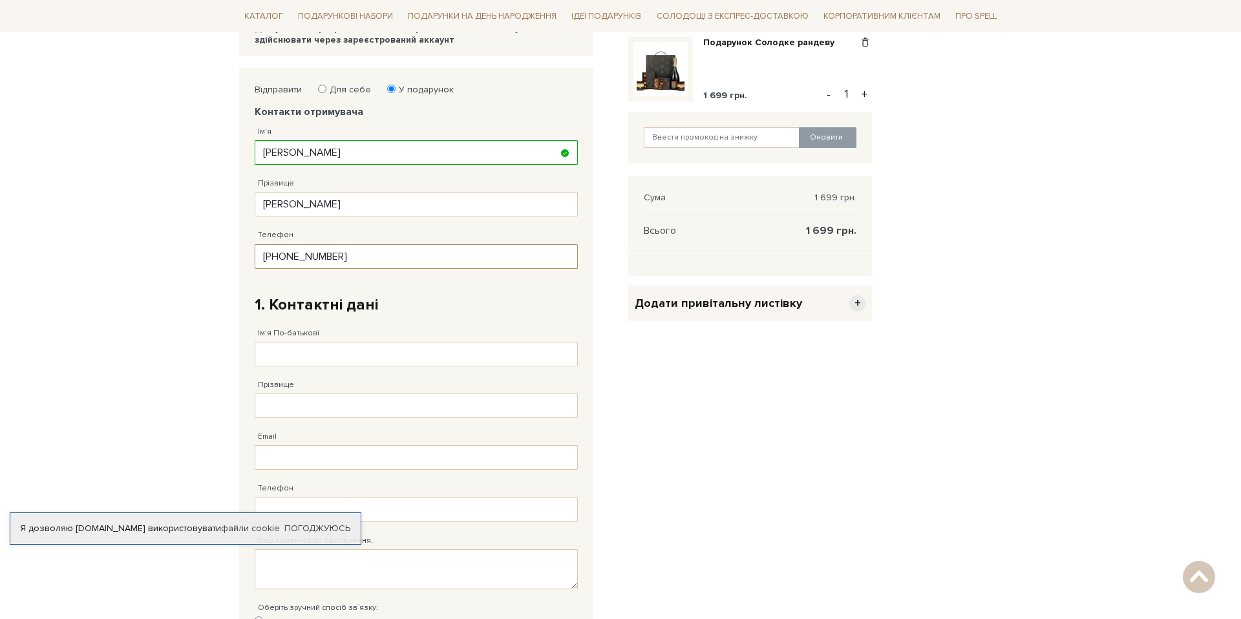
scroll to position [259, 0]
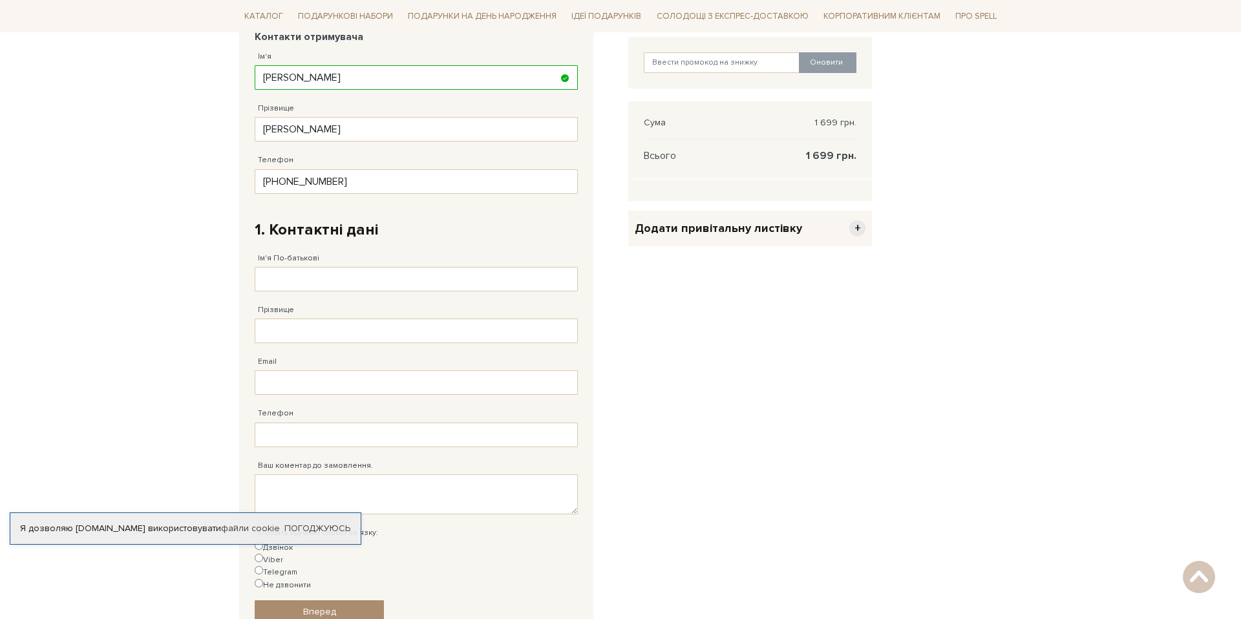
click at [338, 293] on div "Прізвище Заповніть поле від 1 до 128 символів!" at bounding box center [416, 318] width 323 height 52
click at [328, 287] on input "Ім'я По-батькові" at bounding box center [416, 279] width 323 height 25
type input "r"
type input "Кубай"
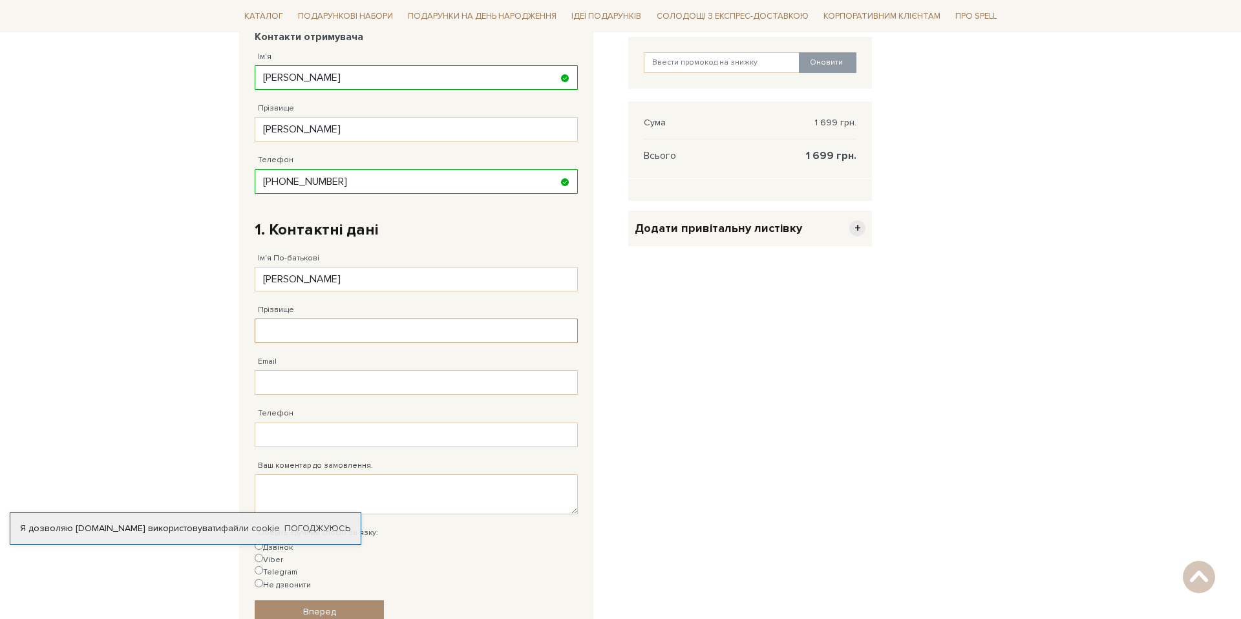
click at [310, 339] on input "Прізвище" at bounding box center [416, 331] width 323 height 25
type input "Олег"
click at [308, 394] on input "Email" at bounding box center [416, 383] width 323 height 25
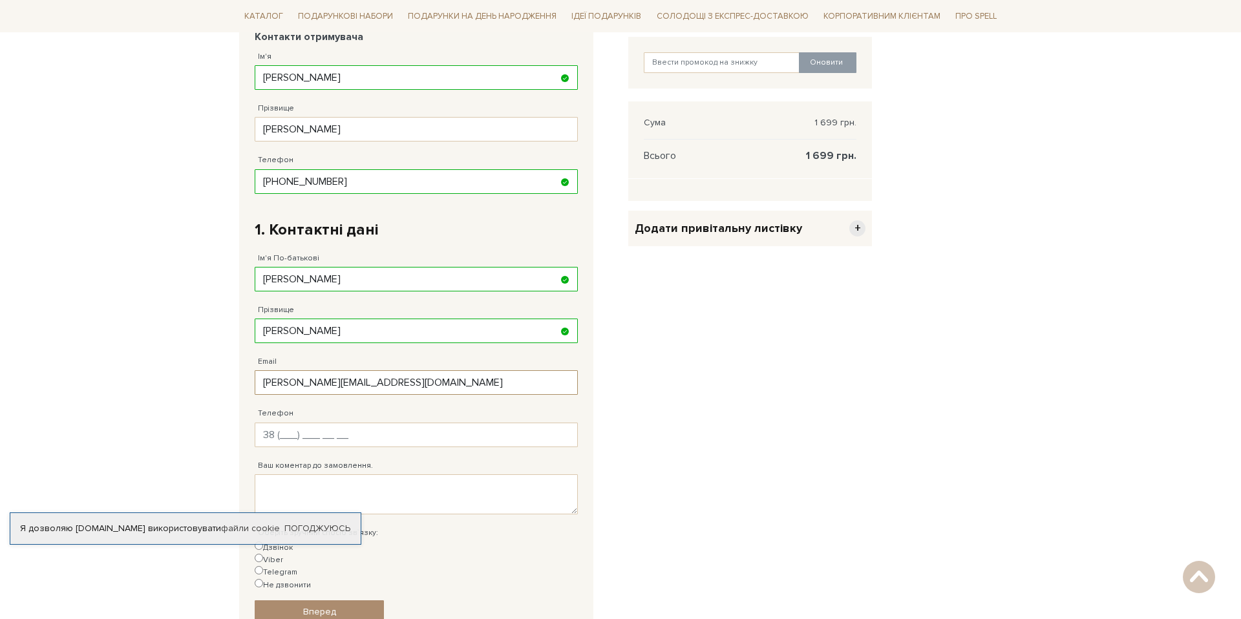
type input "oleg.kubay@gmail.com"
click at [383, 447] on input "Телефон" at bounding box center [416, 435] width 323 height 25
type input "38 (063) 324 11 88"
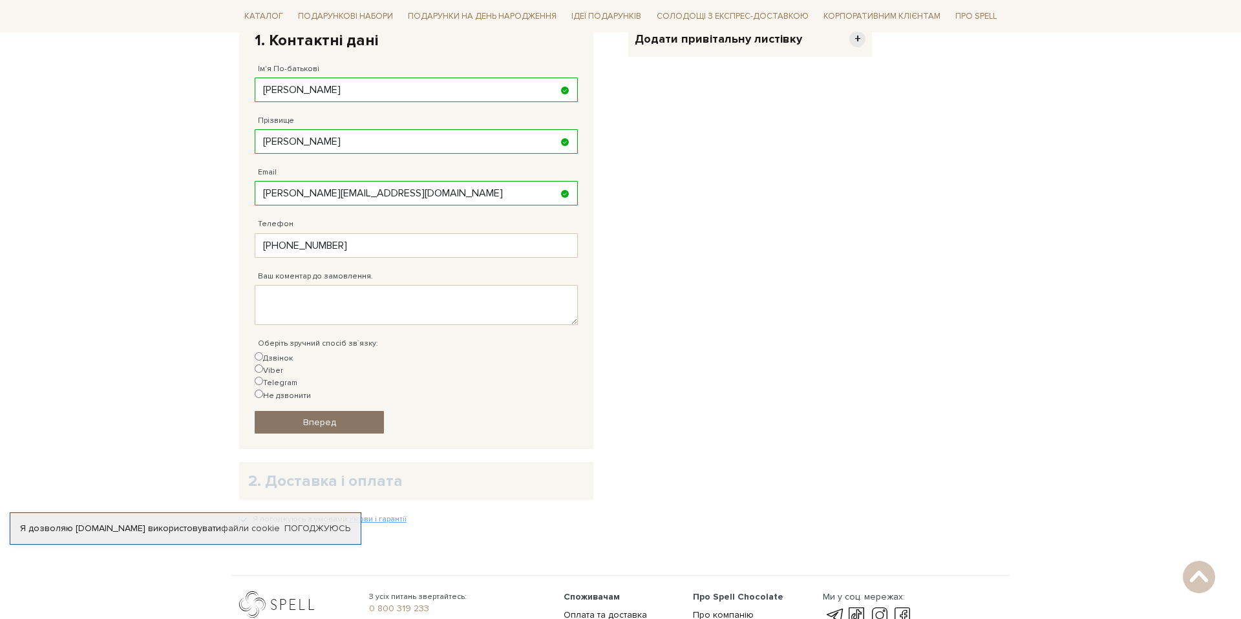
click at [356, 411] on link "Вперед" at bounding box center [319, 422] width 129 height 23
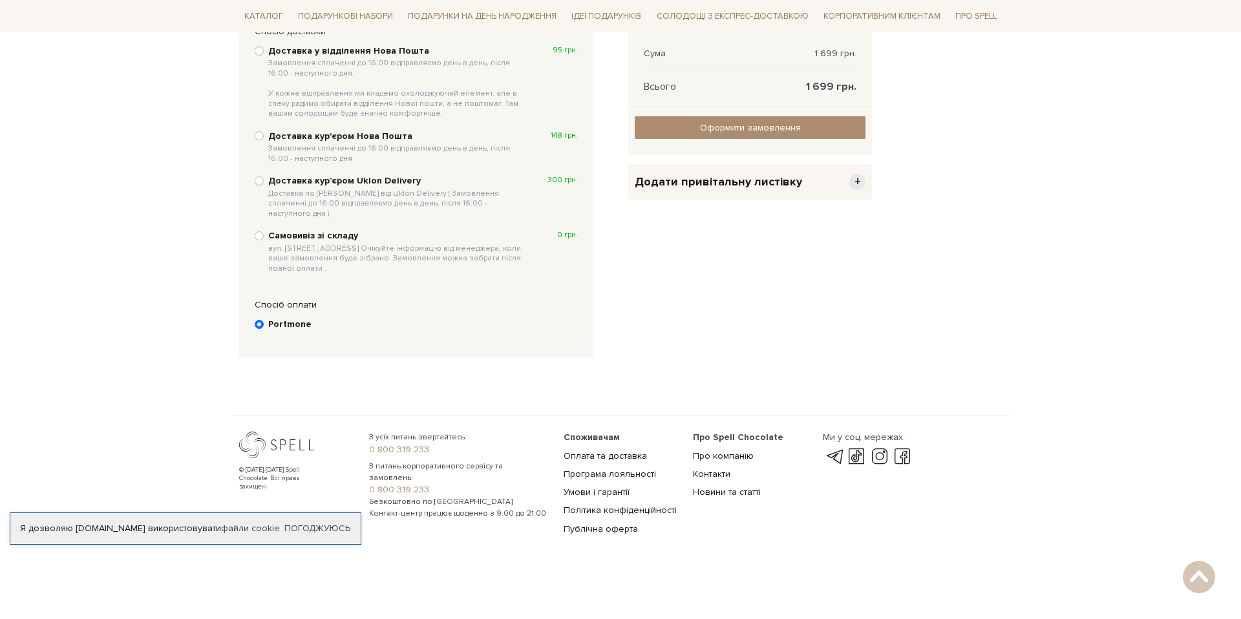
scroll to position [252, 0]
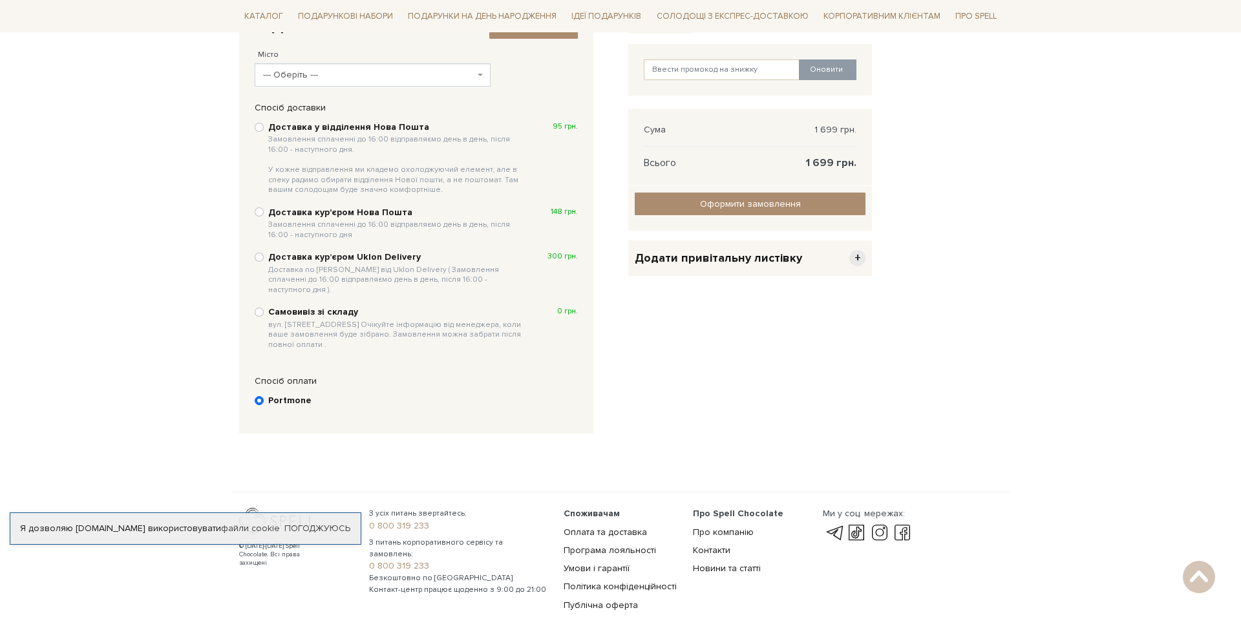
click at [376, 209] on b "Доставка кур'єром Нова Пошта Замовлення сплаченні до 16:00 відправляємо день в …" at bounding box center [397, 223] width 258 height 33
click at [264, 209] on input "Доставка кур'єром Нова Пошта Замовлення сплаченні до 16:00 відправляємо день в …" at bounding box center [259, 212] width 9 height 9
radio input "true"
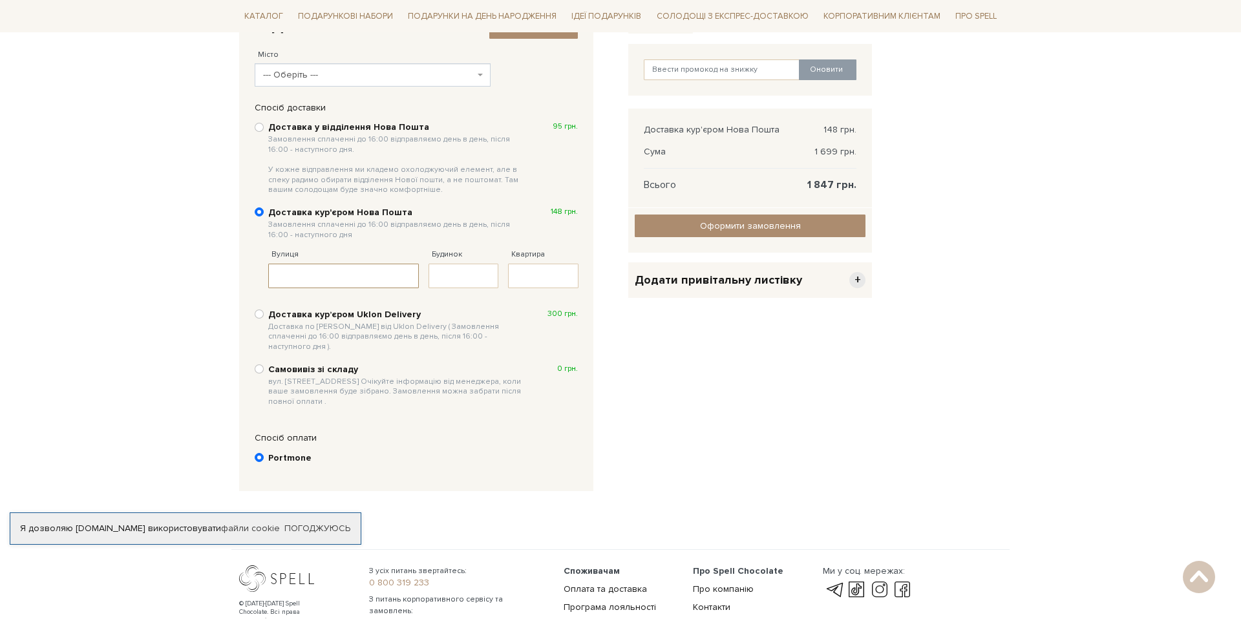
click at [368, 269] on input "Вулиця" at bounding box center [343, 276] width 151 height 25
paste input "корпус 2, вулиця Героїв УПА, 73"
drag, startPoint x: 304, startPoint y: 277, endPoint x: 247, endPoint y: 279, distance: 56.9
click at [247, 279] on div "Спосіб доставки Ви маєте вибрати спосіб доставки Доставка у відділення Нова Пош…" at bounding box center [416, 262] width 354 height 321
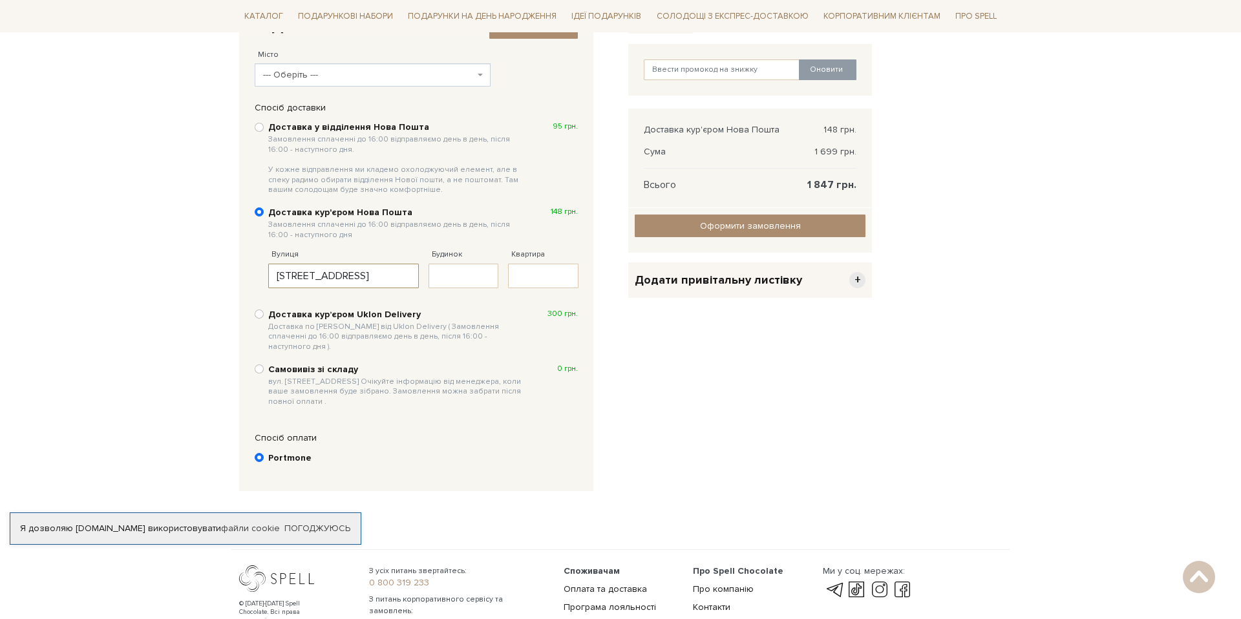
type input "вулиця Героїв УПА, 73"
click at [461, 277] on input "Будинок" at bounding box center [464, 276] width 70 height 25
type input "73"
click at [388, 282] on input "вулиця Героїв УПА, 73" at bounding box center [343, 276] width 151 height 25
type input "вулиця Героїв УПА"
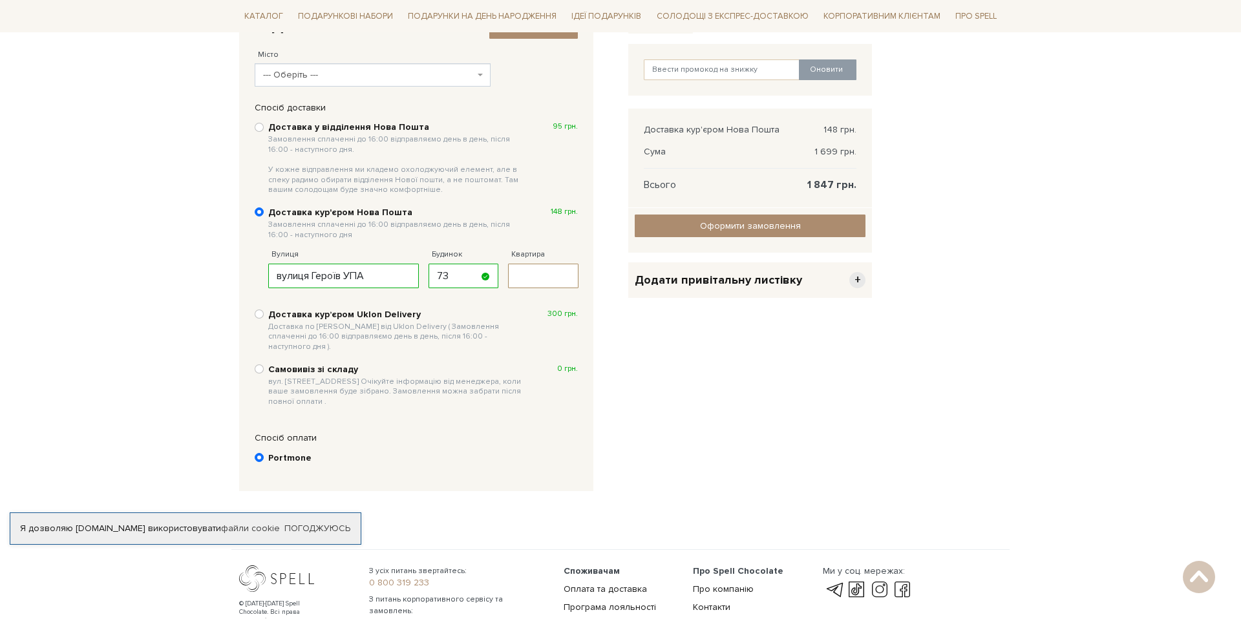
click at [528, 282] on input "Квартира" at bounding box center [543, 276] width 70 height 25
paste input "корпус 2, вулиця Героїв УПА, 73"
drag, startPoint x: 572, startPoint y: 277, endPoint x: 394, endPoint y: 277, distance: 178.5
click at [394, 277] on fieldset "Вулиця вулиця Героїв УПА Заповніть поле! Будинок 73 Заповніть поле! Квартира ко…" at bounding box center [428, 262] width 320 height 52
click at [575, 277] on input "корпус 2, вулиця Героїв УПА, 73" at bounding box center [543, 276] width 70 height 25
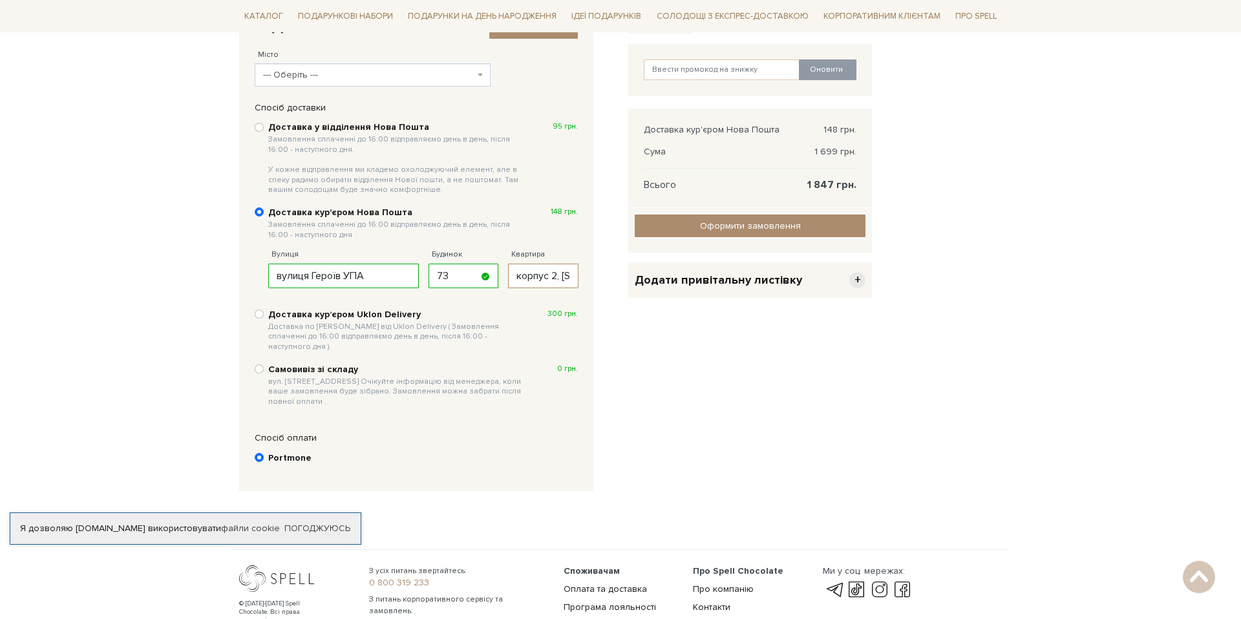
scroll to position [0, 99]
drag, startPoint x: 559, startPoint y: 277, endPoint x: 609, endPoint y: 278, distance: 50.5
click at [609, 278] on div "2. Доставка і оплата Змінити контакти Місто --- Оберіть --- Київ Харків Дніпро …" at bounding box center [426, 246] width 374 height 491
type input "корпус 2"
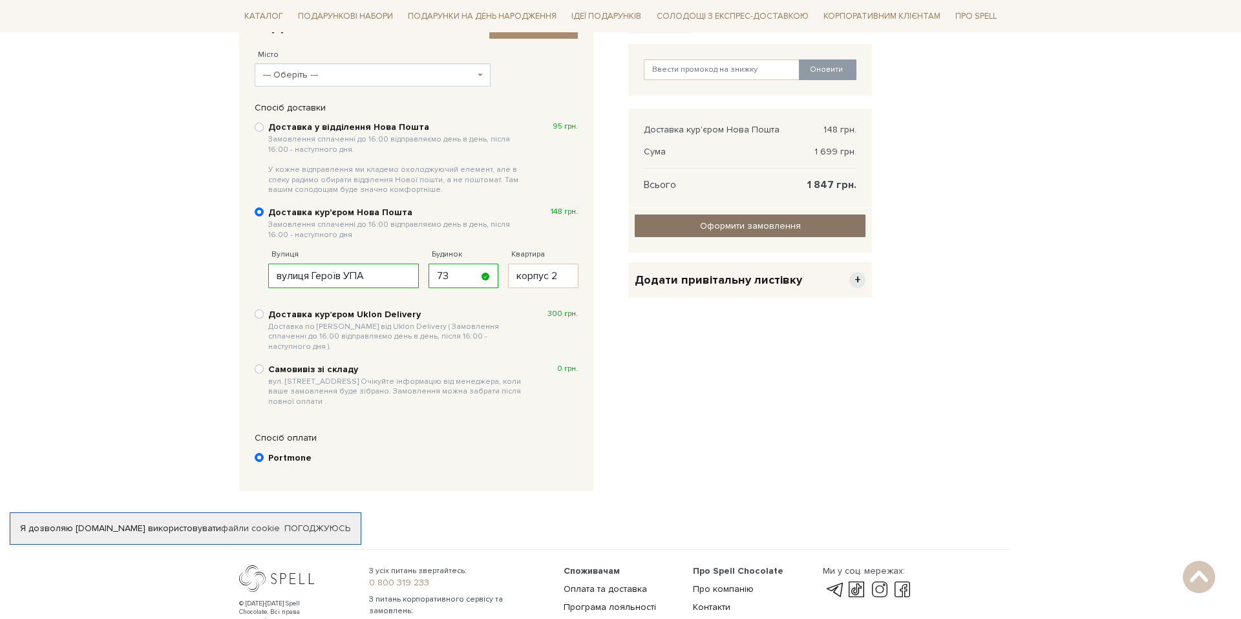
click at [722, 230] on span "Оформити замовлення" at bounding box center [750, 225] width 101 height 11
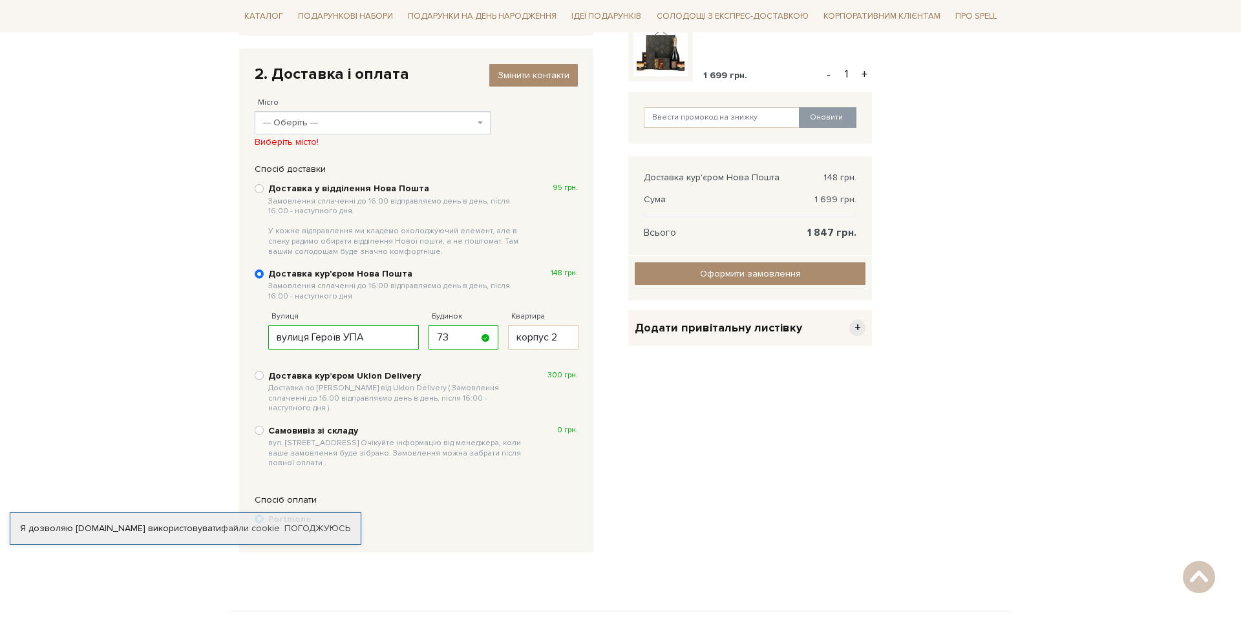
scroll to position [195, 0]
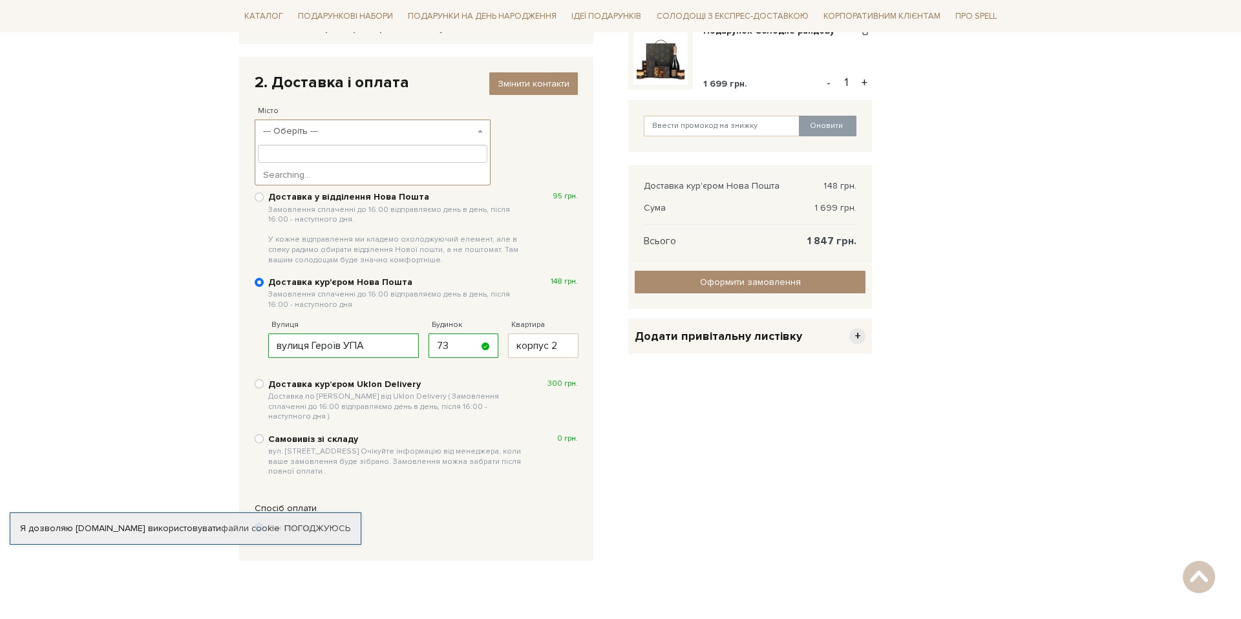
click at [400, 135] on span "--- Оберіть ---" at bounding box center [368, 131] width 211 height 13
type input "л"
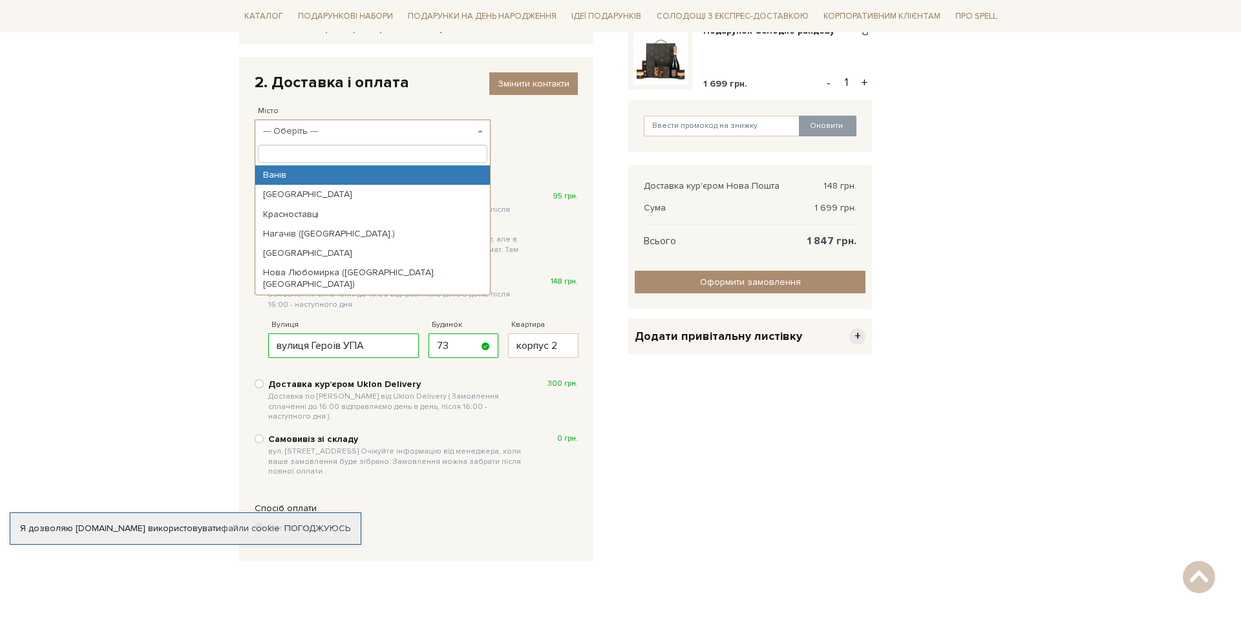
type input "Л"
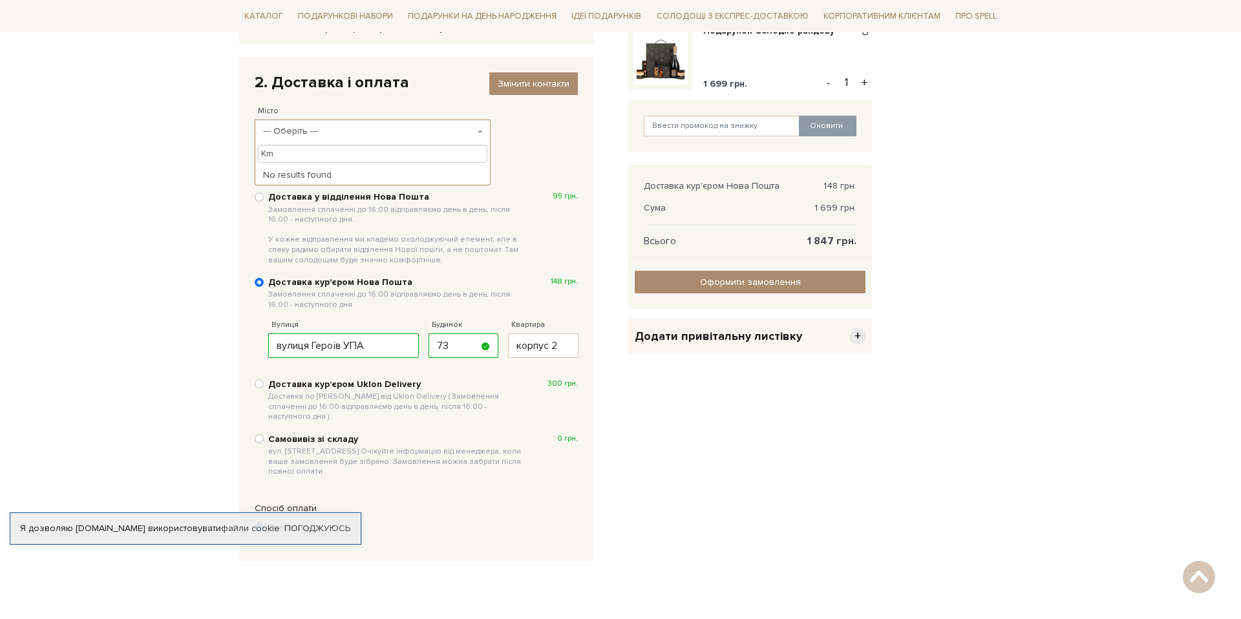
type input "K"
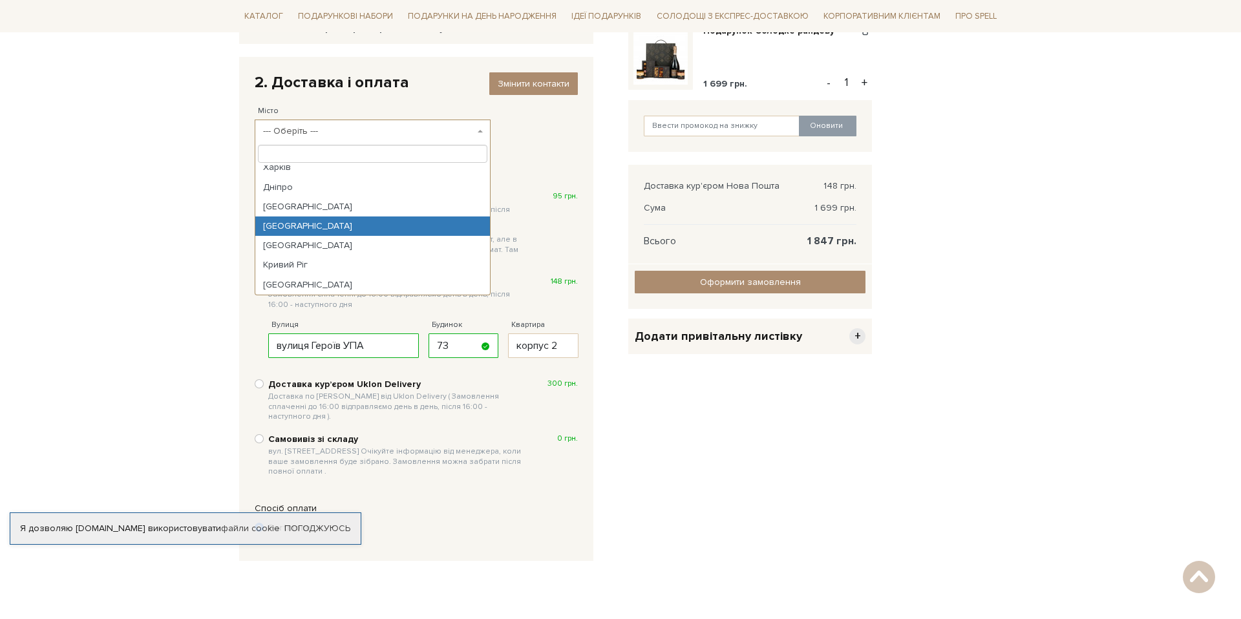
scroll to position [24, 0]
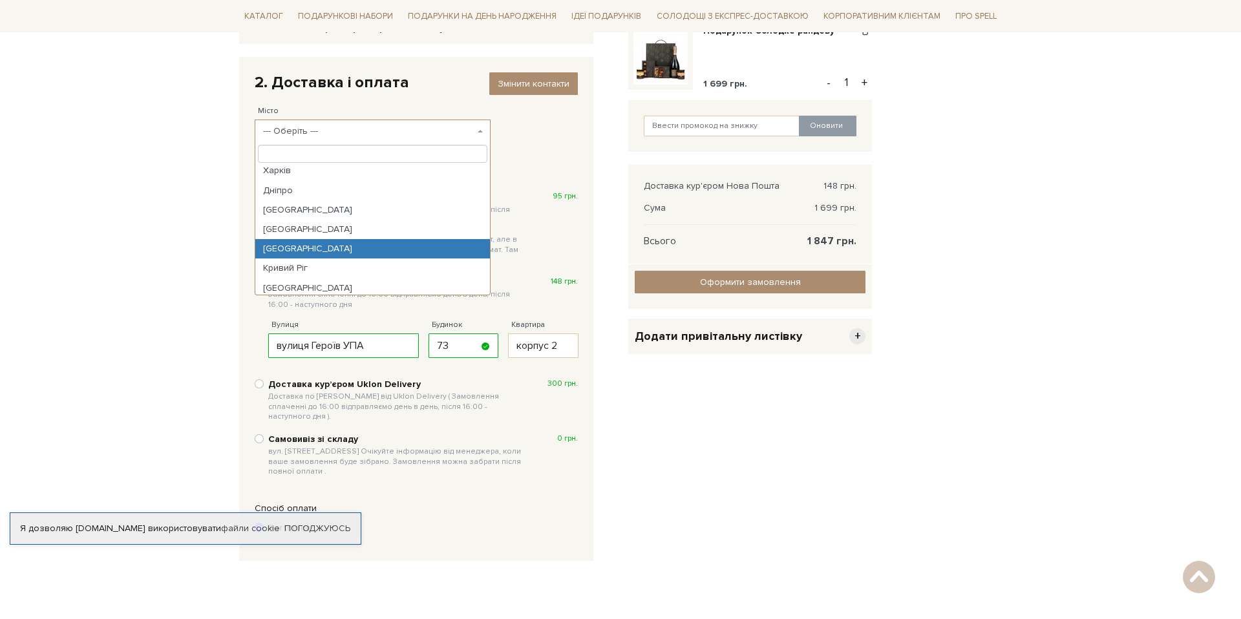
select select "Львів"
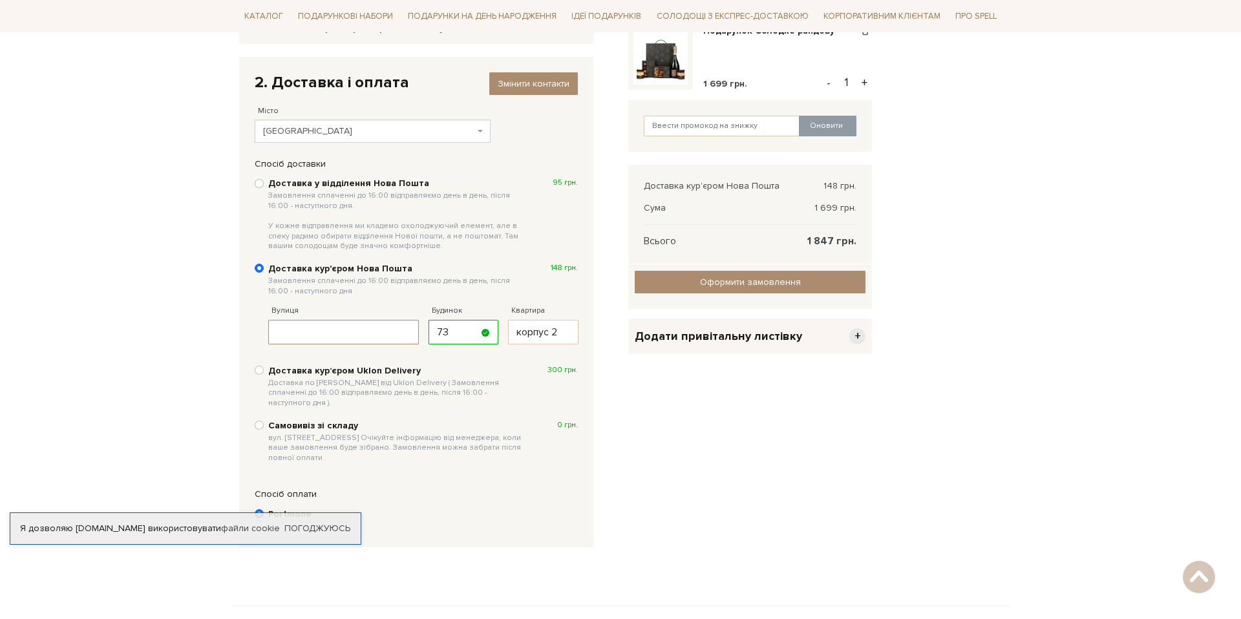
click at [376, 327] on input "Вулиця" at bounding box center [343, 332] width 151 height 25
paste input "корпус 2, вулиця Героїв УПА, 73"
drag, startPoint x: 305, startPoint y: 331, endPoint x: 241, endPoint y: 332, distance: 64.0
click at [241, 332] on div "Спосіб доставки Ви маєте вибрати спосіб доставки Доставка у відділення Нова Пош…" at bounding box center [416, 318] width 354 height 321
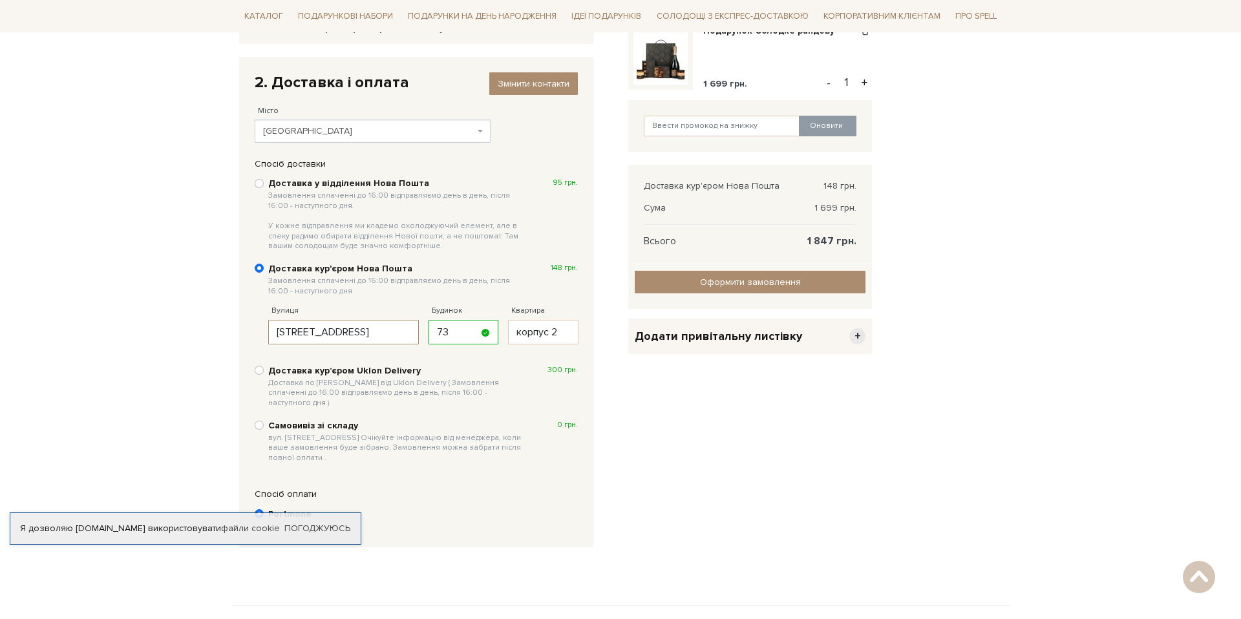
drag, startPoint x: 313, startPoint y: 330, endPoint x: 182, endPoint y: 330, distance: 130.6
click at [182, 330] on body "Подарункові набори SALE Корпоративним клієнтам Доставка і оплата Консультація: …" at bounding box center [620, 275] width 1241 height 940
click at [361, 330] on input "Героїв УПА, 73" at bounding box center [343, 332] width 151 height 25
type input "Героїв УПА"
click at [730, 420] on div "Очистити кошик Подарунок Солодке рандеву 1 699 грн. Видалити Додати в обрані - …" at bounding box center [750, 309] width 259 height 504
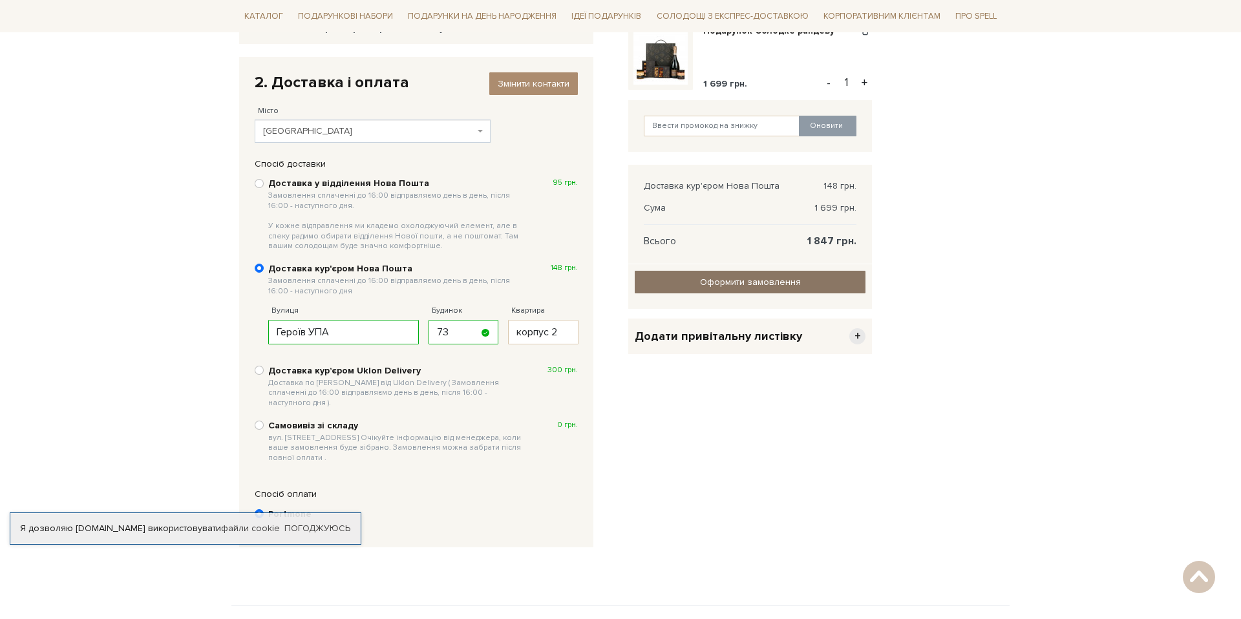
click at [747, 280] on span "Оформити замовлення" at bounding box center [750, 282] width 101 height 11
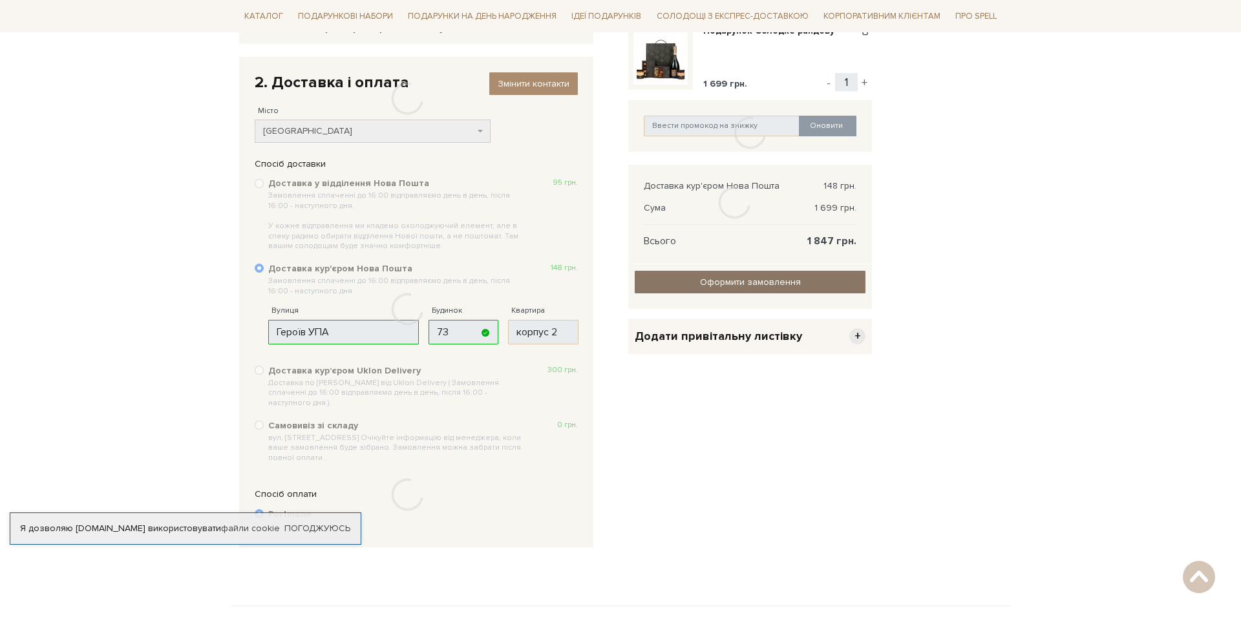
scroll to position [217, 0]
